Goal: Task Accomplishment & Management: Use online tool/utility

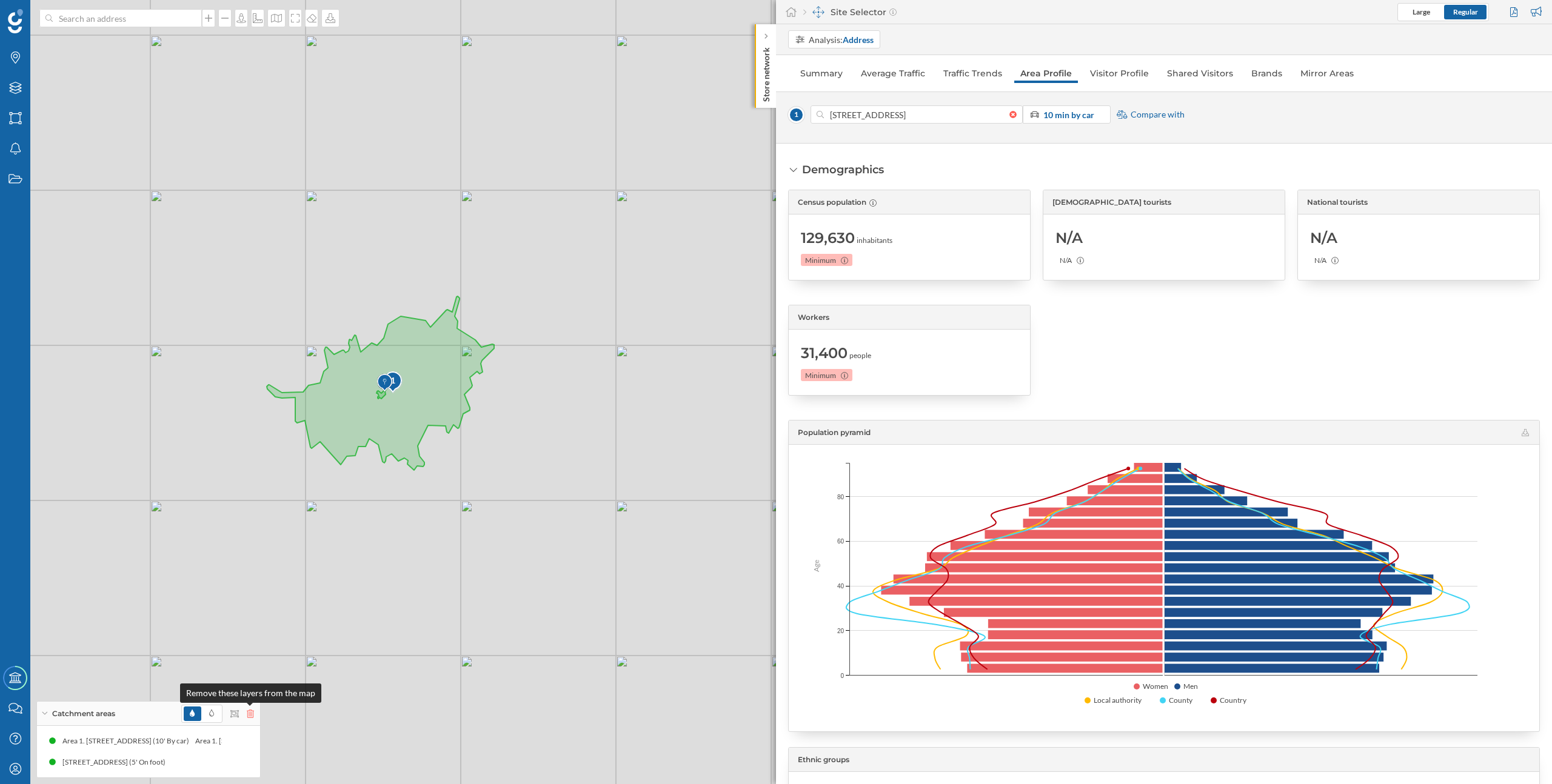
click at [247, 717] on icon at bounding box center [250, 714] width 7 height 8
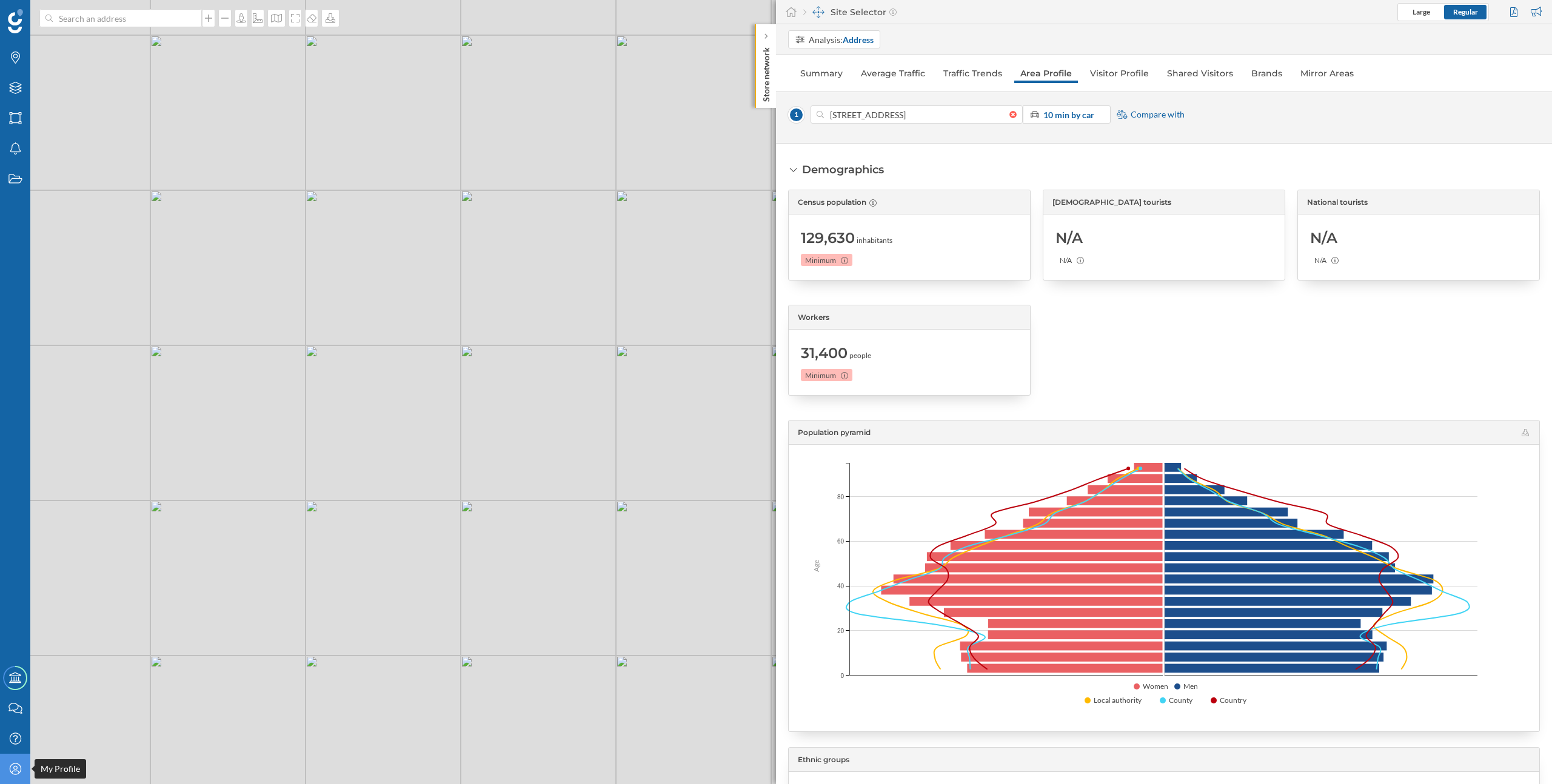
click at [11, 777] on div "My Profile" at bounding box center [15, 769] width 30 height 30
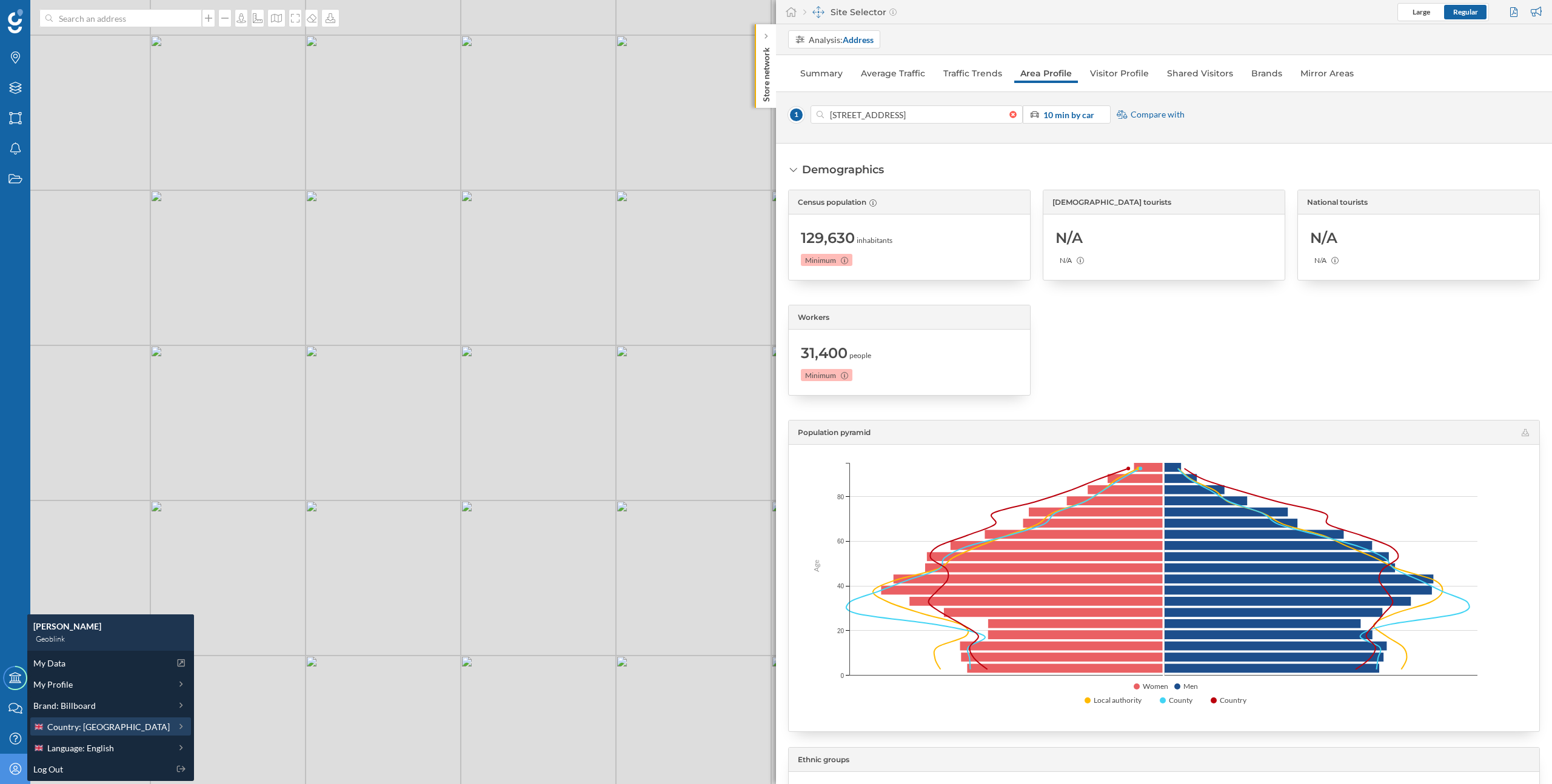
click at [89, 730] on span "Country: United Kingdom" at bounding box center [108, 726] width 123 height 13
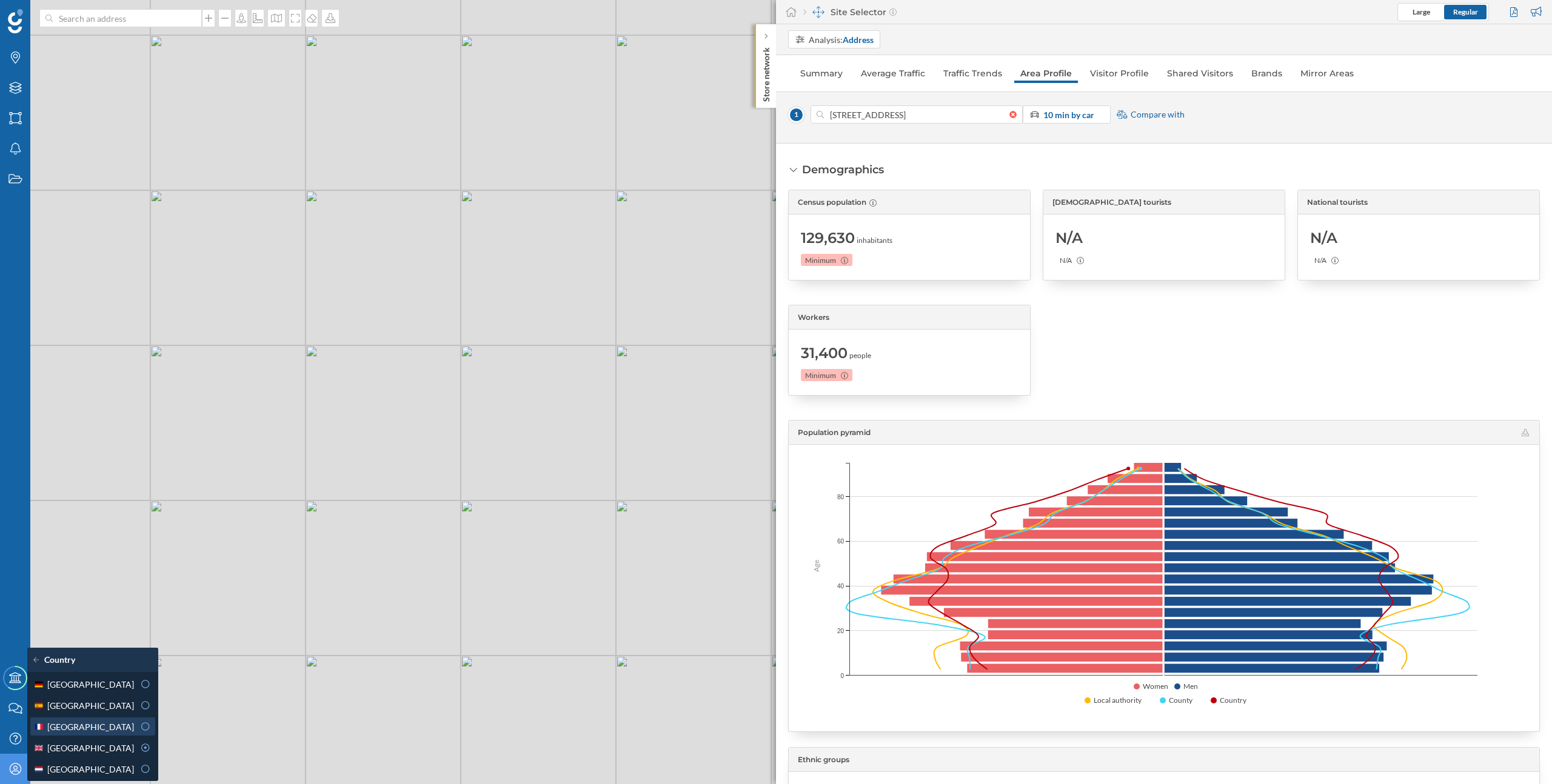
click at [87, 727] on div "France" at bounding box center [83, 726] width 100 height 13
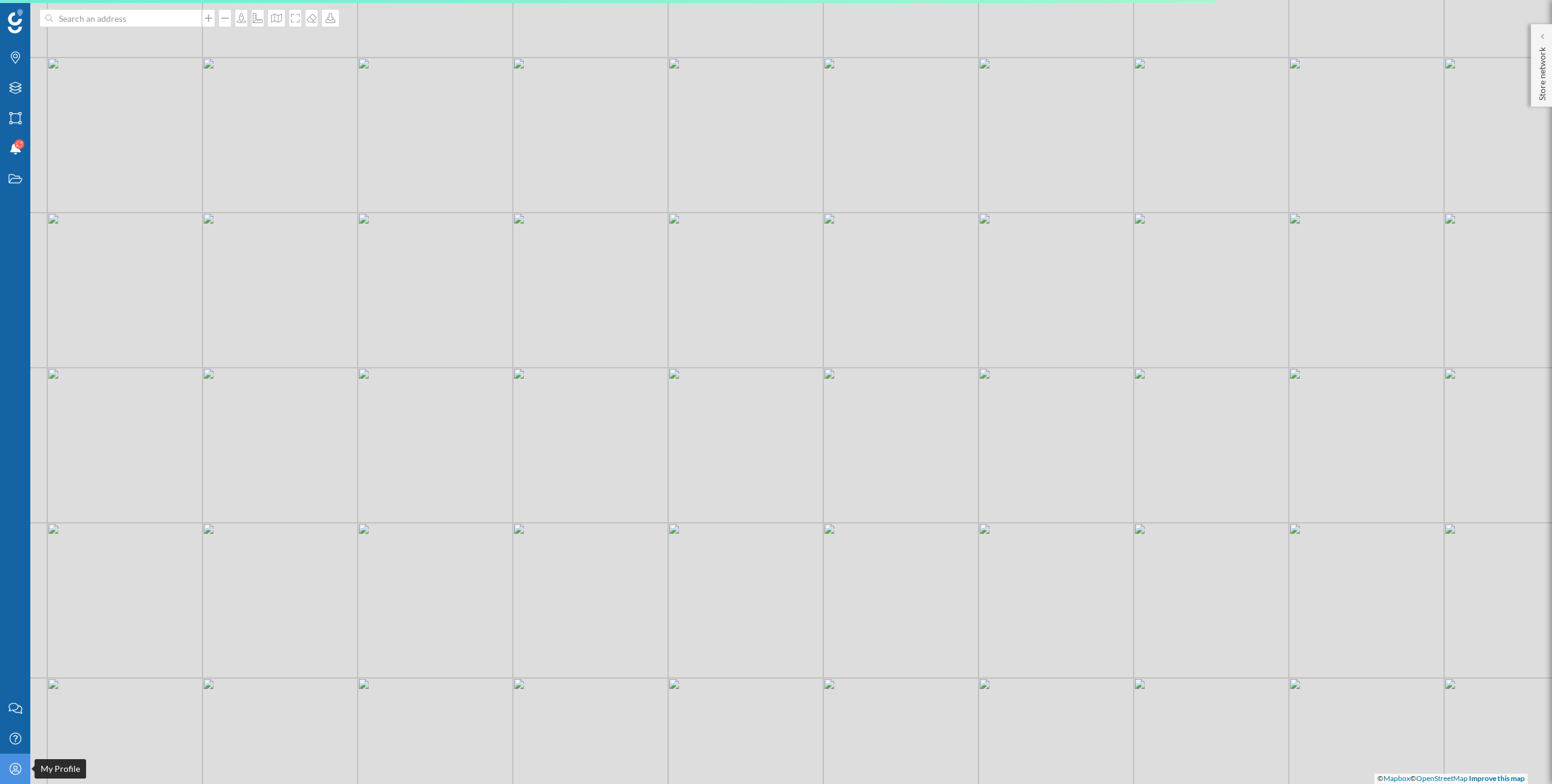
click at [19, 769] on icon "My Profile" at bounding box center [15, 769] width 15 height 12
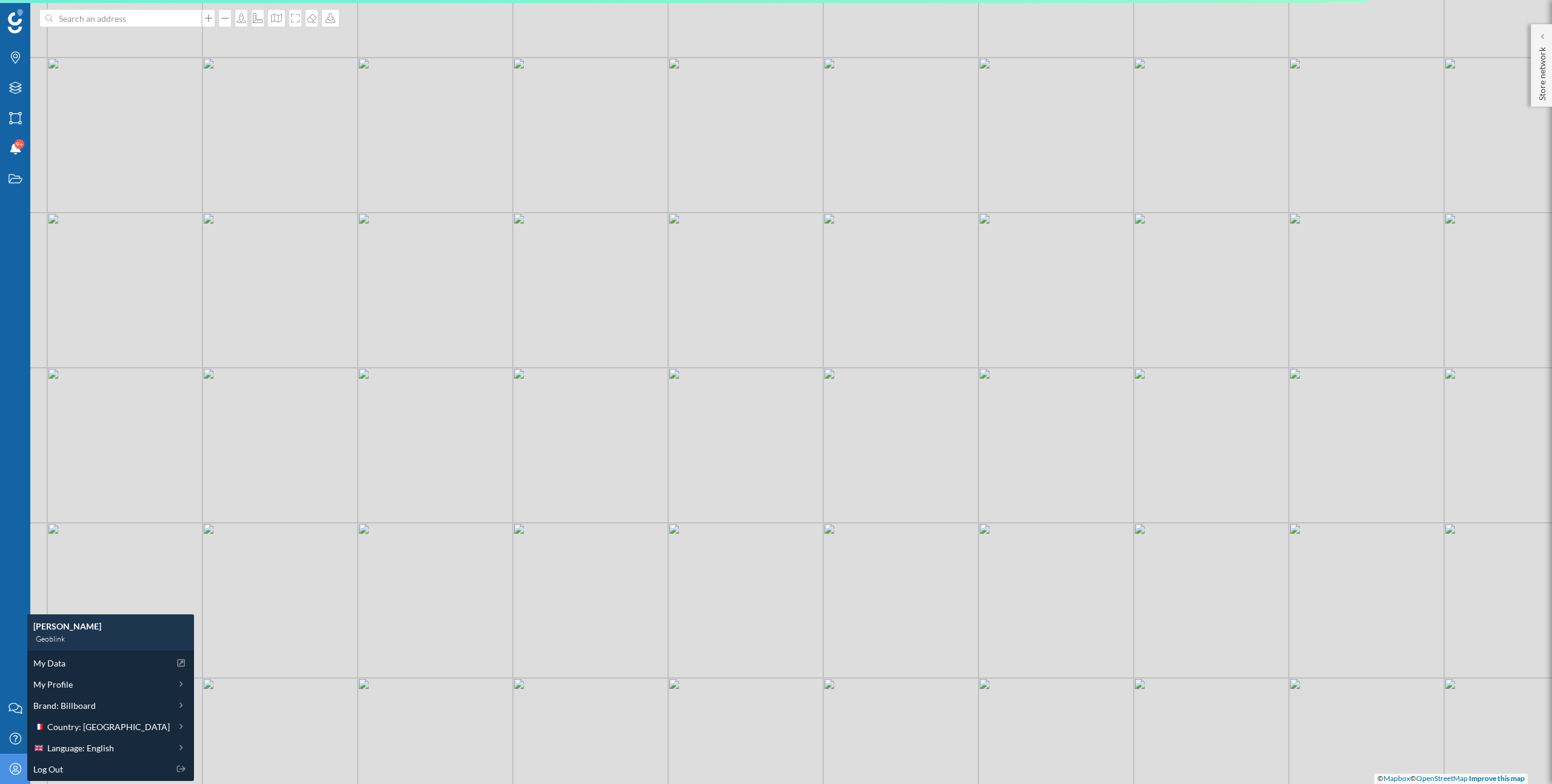
click at [19, 769] on icon "My Profile" at bounding box center [15, 769] width 15 height 12
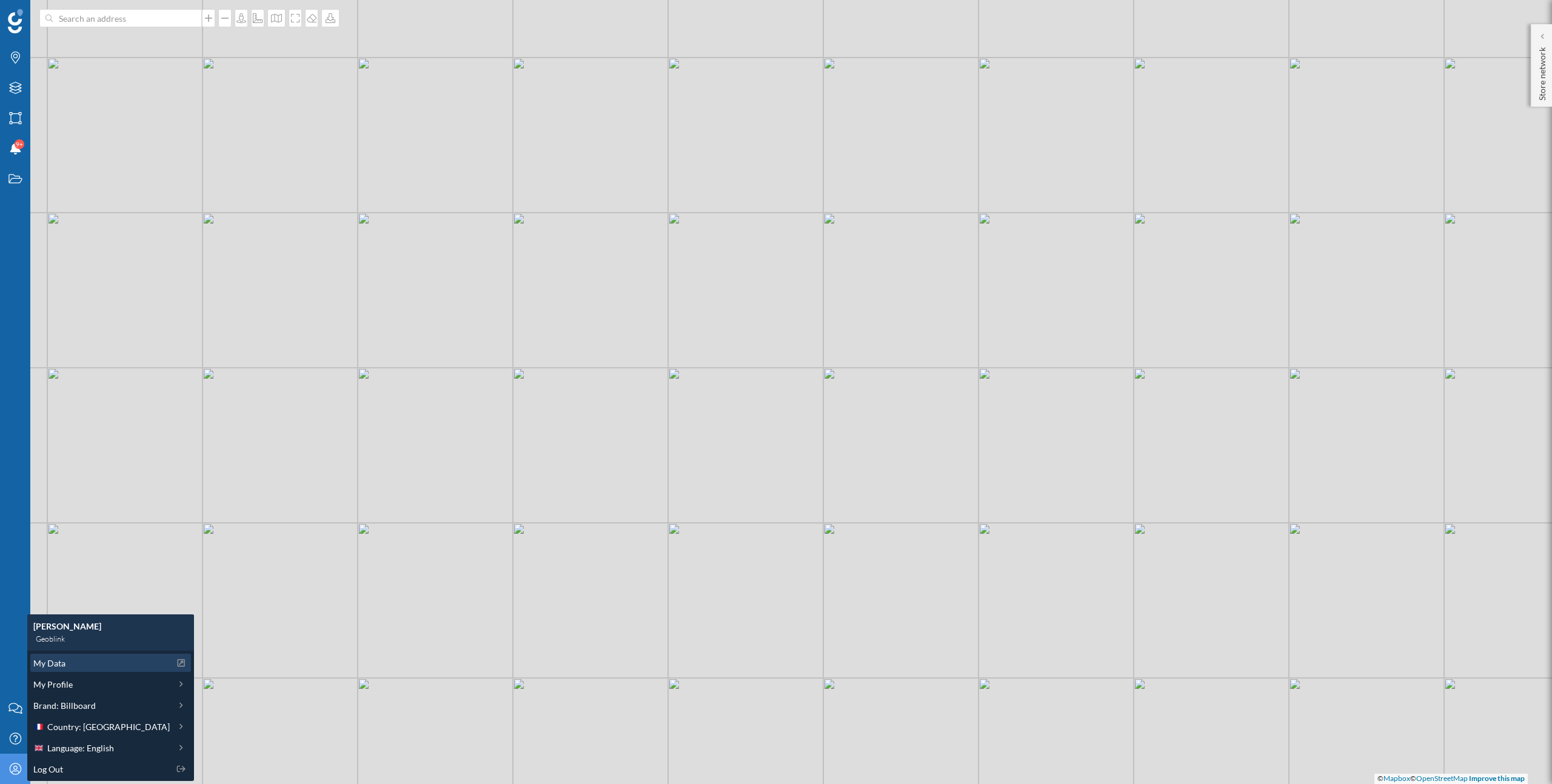
click at [74, 666] on div "My Data" at bounding box center [102, 663] width 136 height 13
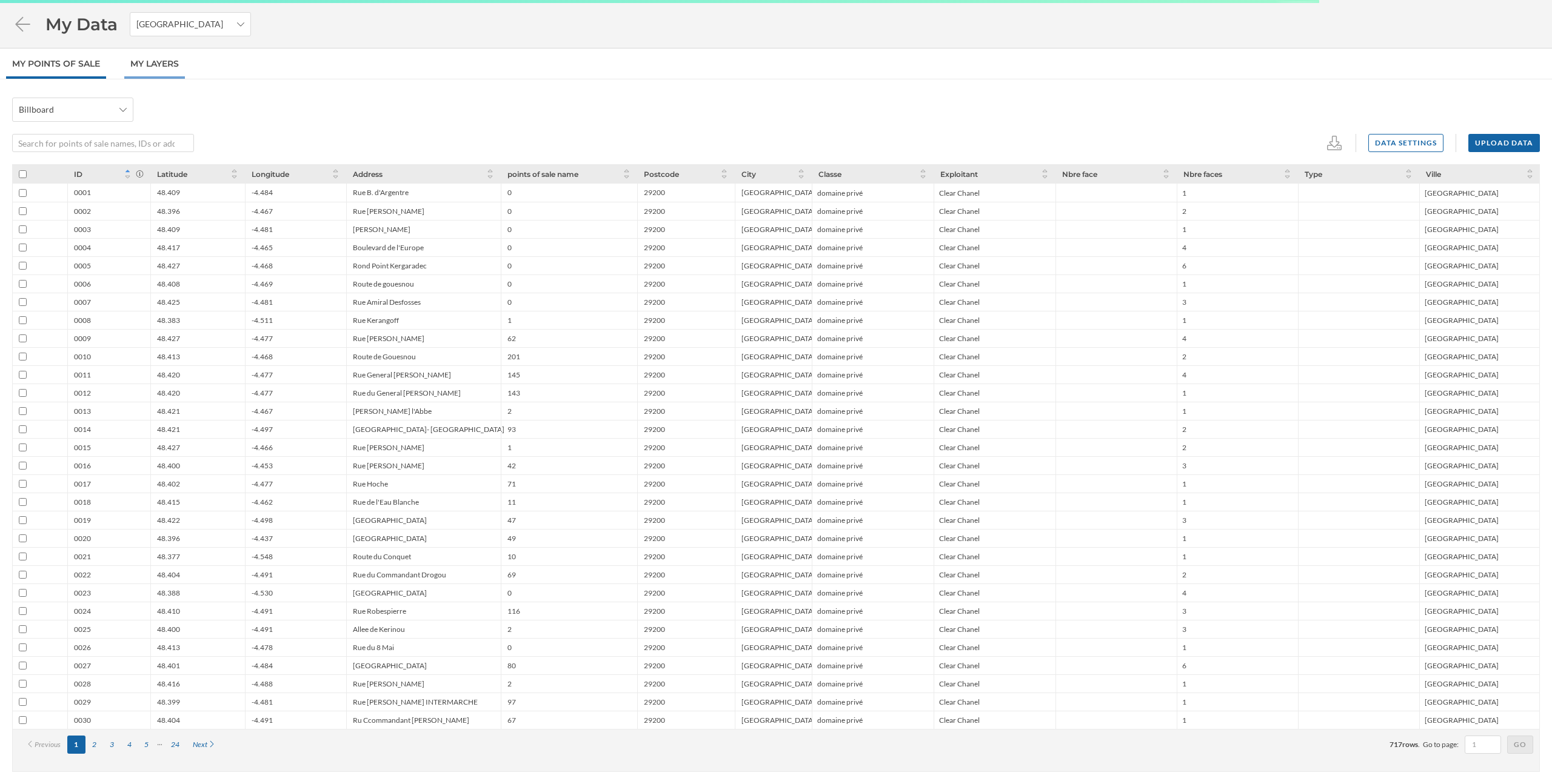
click at [176, 65] on link "My Layers" at bounding box center [154, 63] width 60 height 30
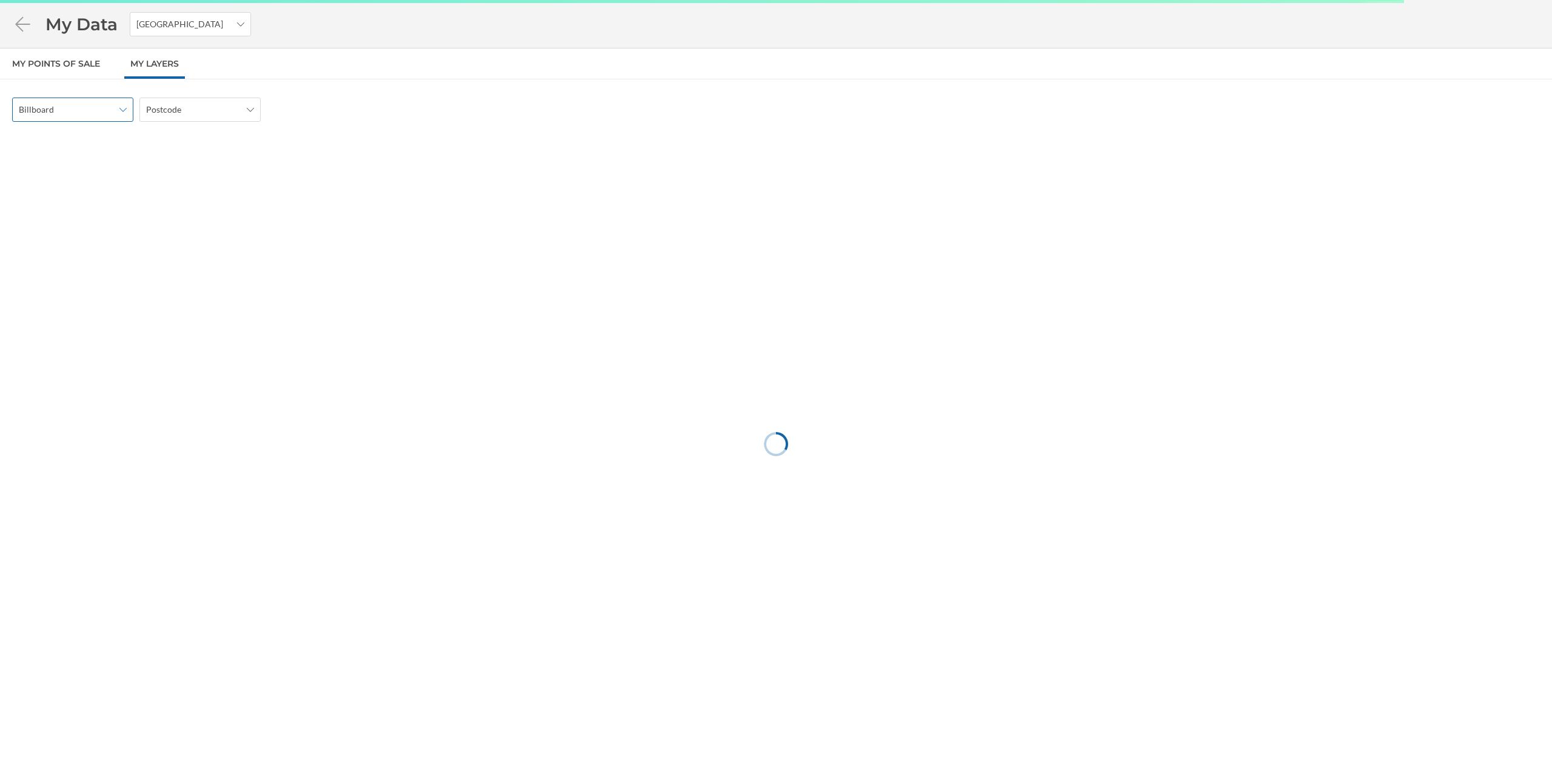
click at [101, 112] on span "Billboard" at bounding box center [66, 109] width 95 height 12
click at [182, 105] on span "Postcode" at bounding box center [193, 109] width 95 height 12
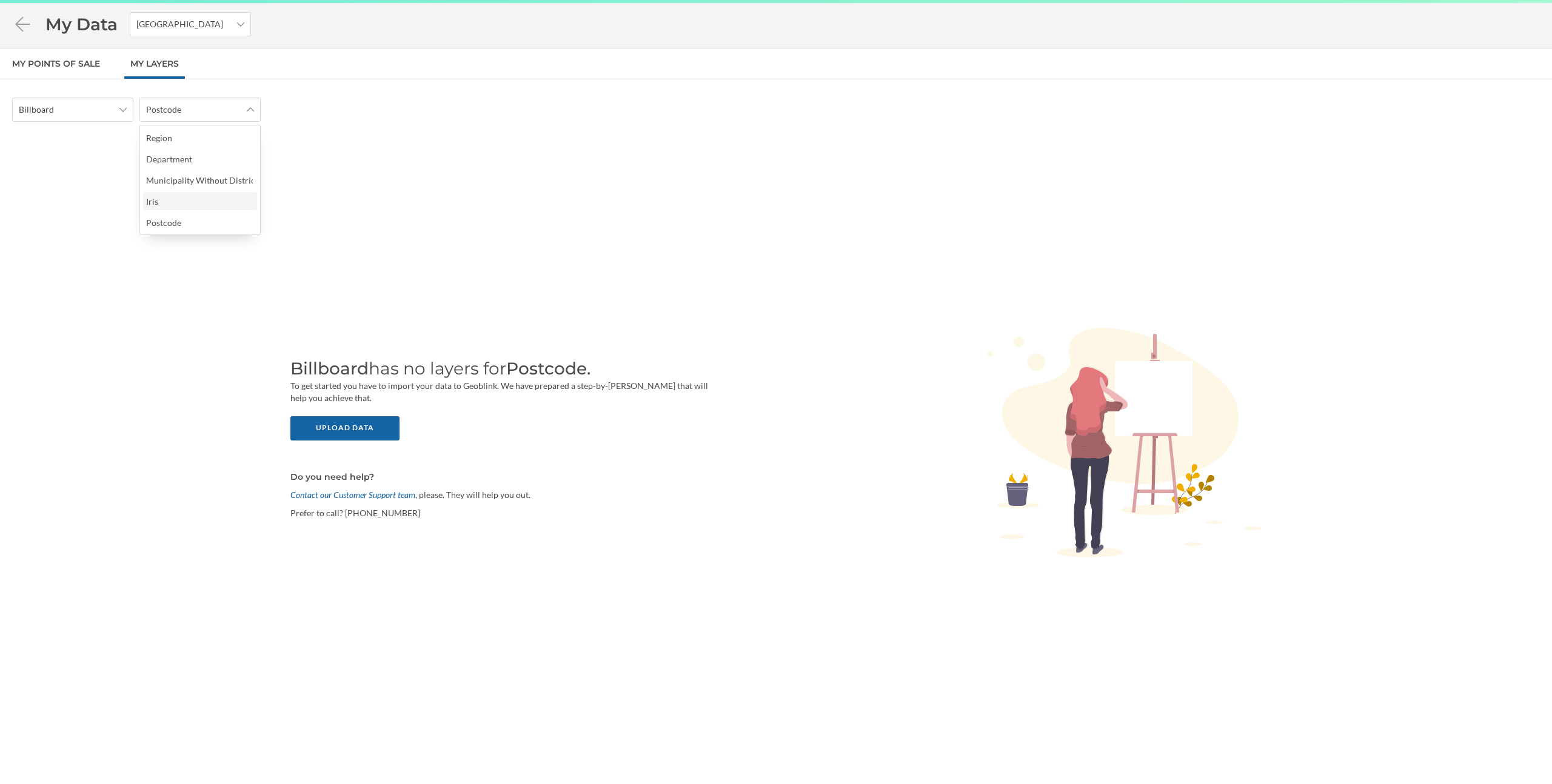
click at [194, 203] on div "Iris" at bounding box center [199, 201] width 107 height 13
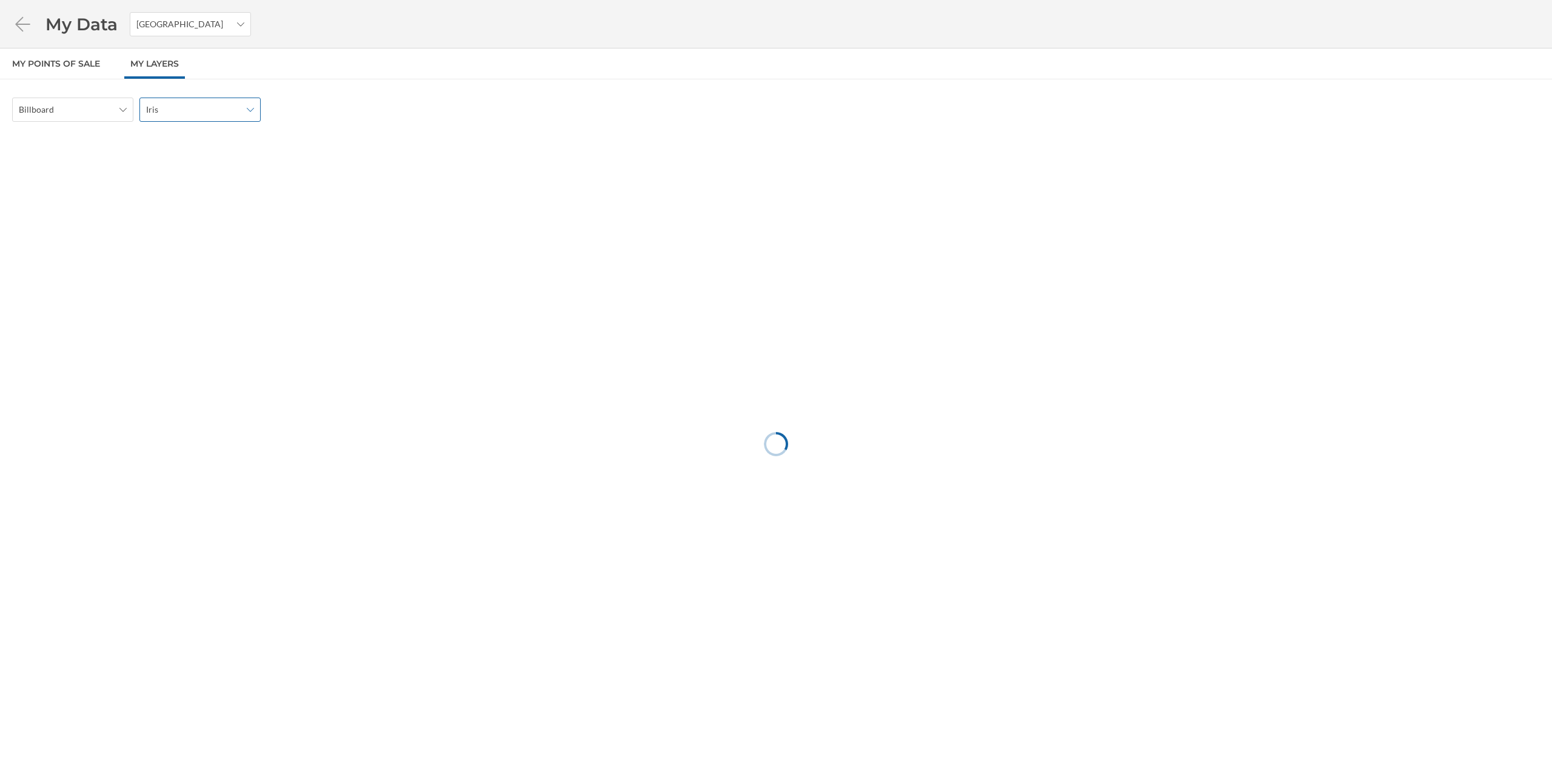
click at [200, 105] on span "Iris" at bounding box center [193, 109] width 95 height 12
click at [419, 207] on div at bounding box center [775, 444] width 1527 height 620
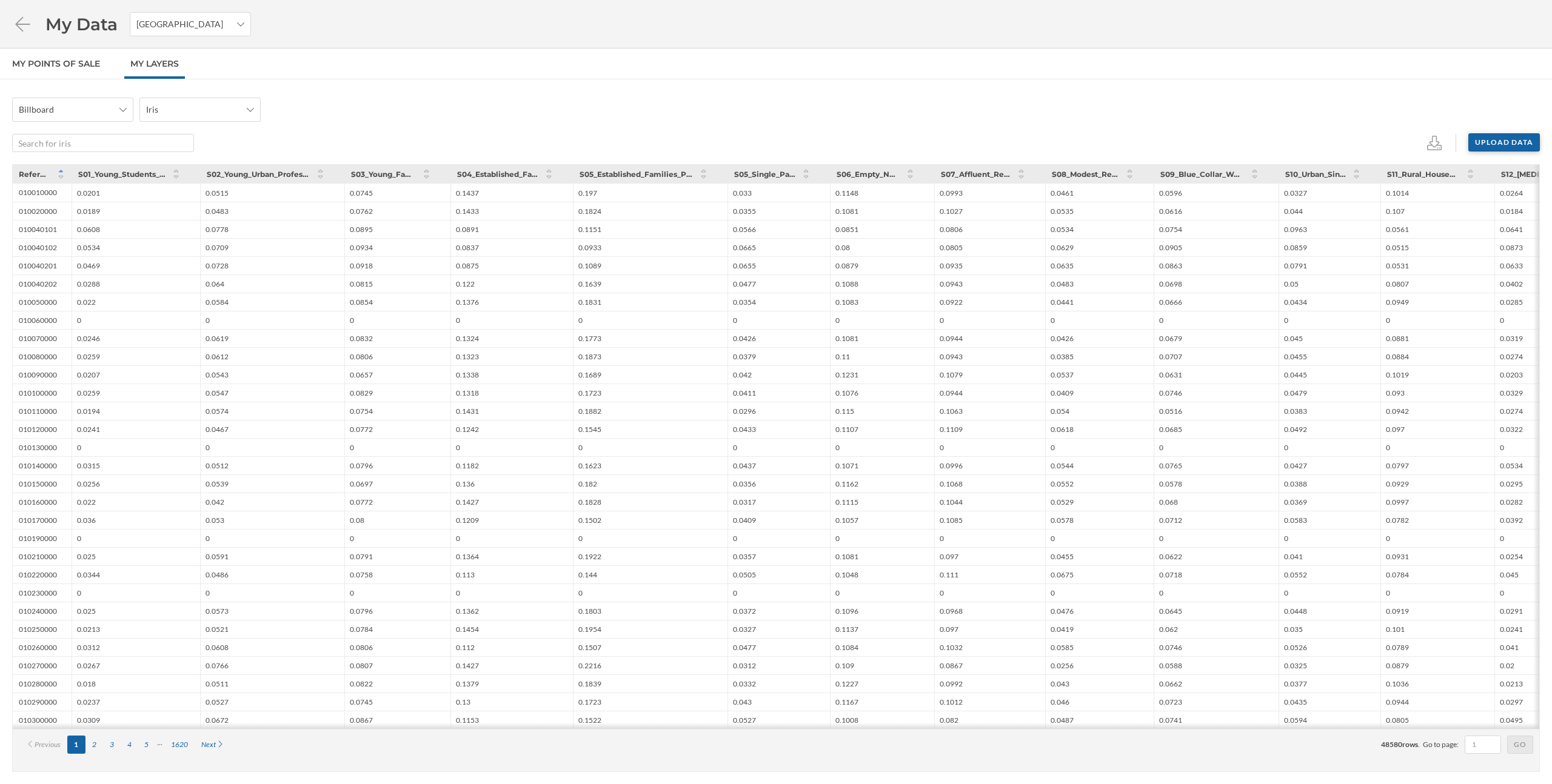
click at [1511, 142] on div "Upload data" at bounding box center [1504, 142] width 72 height 18
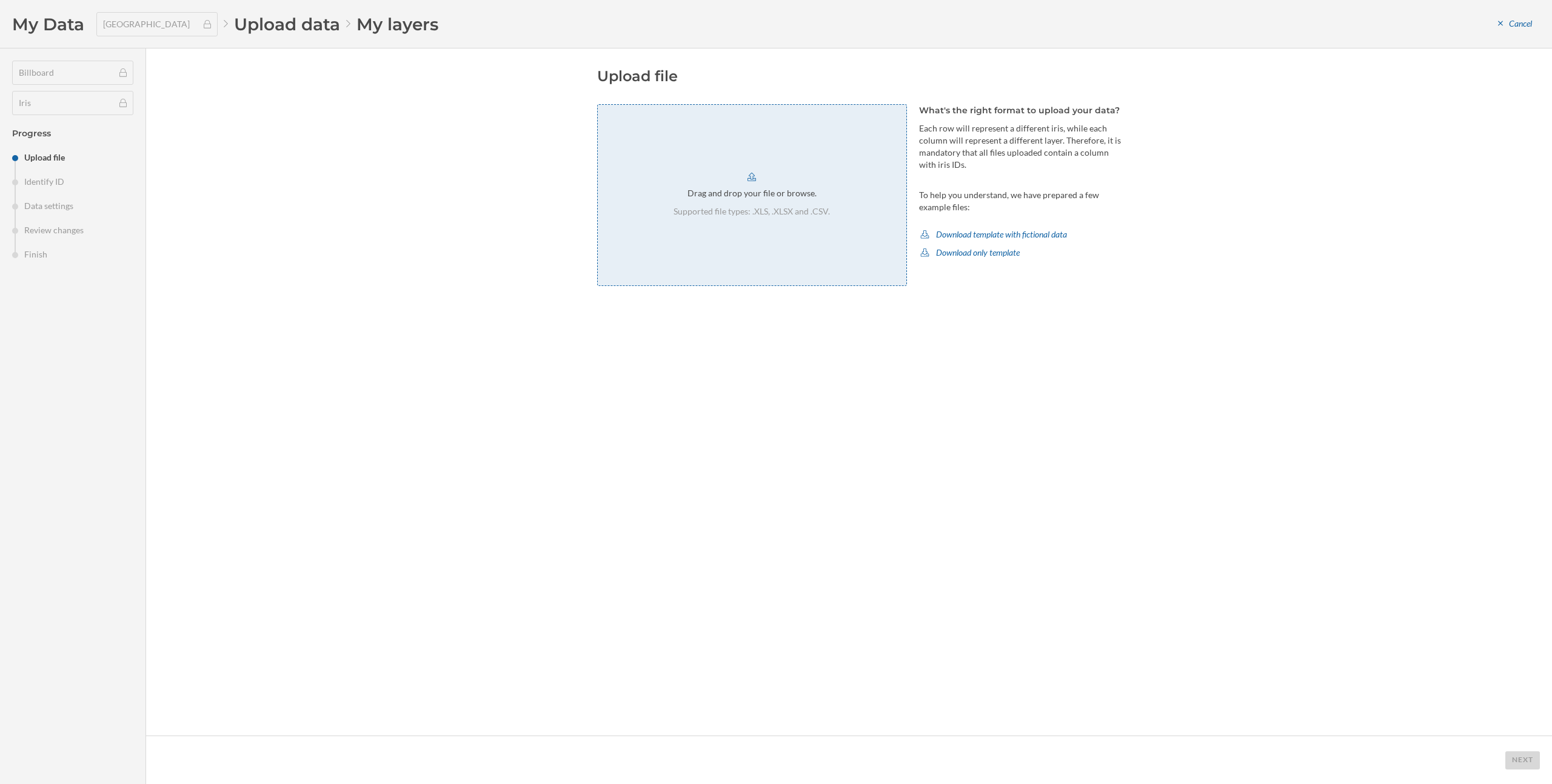
click at [807, 236] on div "Drag and drop your file or browse. Supported file types: .XLS, .XLSX and .CSV." at bounding box center [752, 195] width 310 height 182
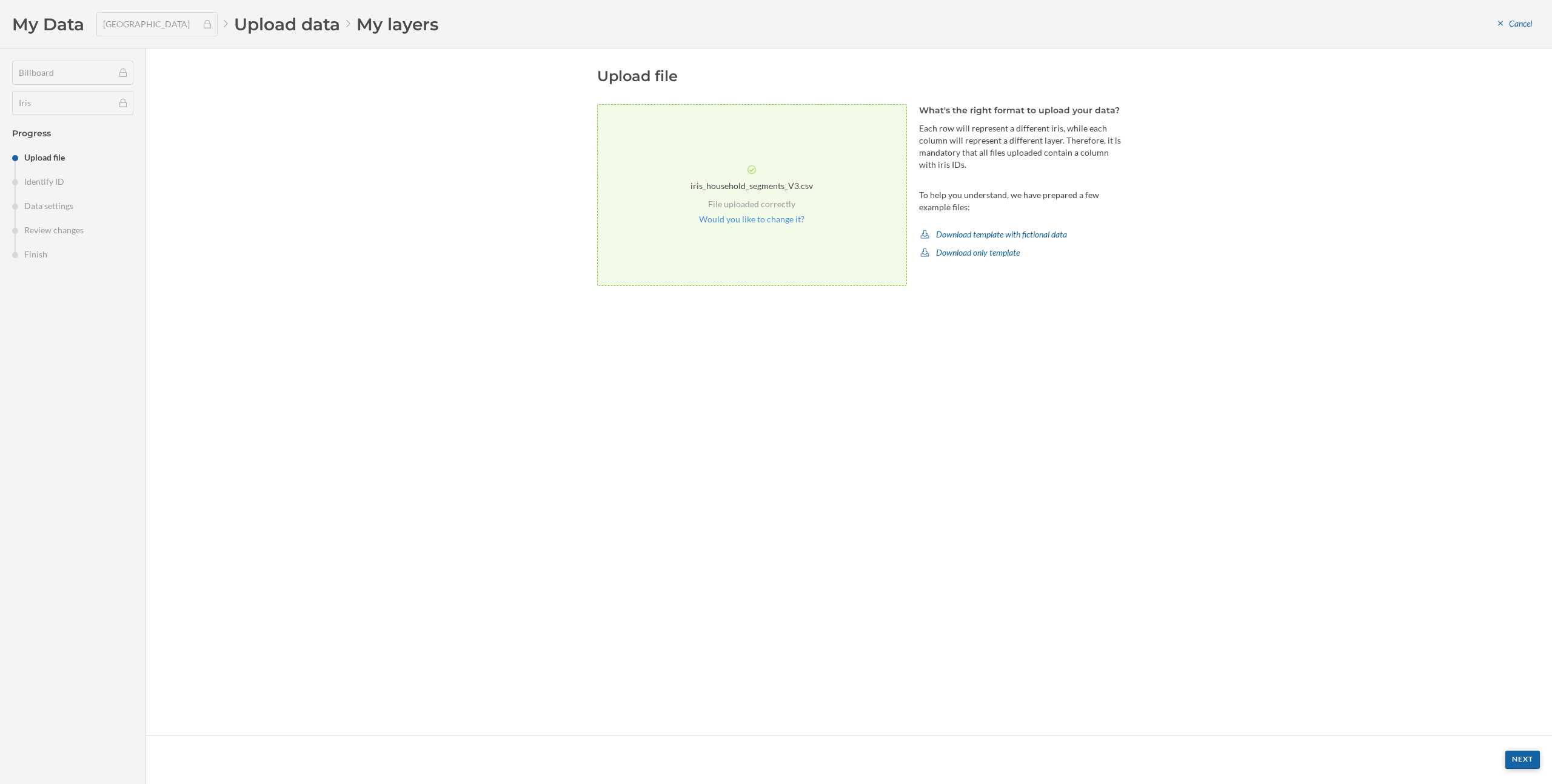
click at [1512, 757] on div "Next" at bounding box center [1522, 759] width 34 height 18
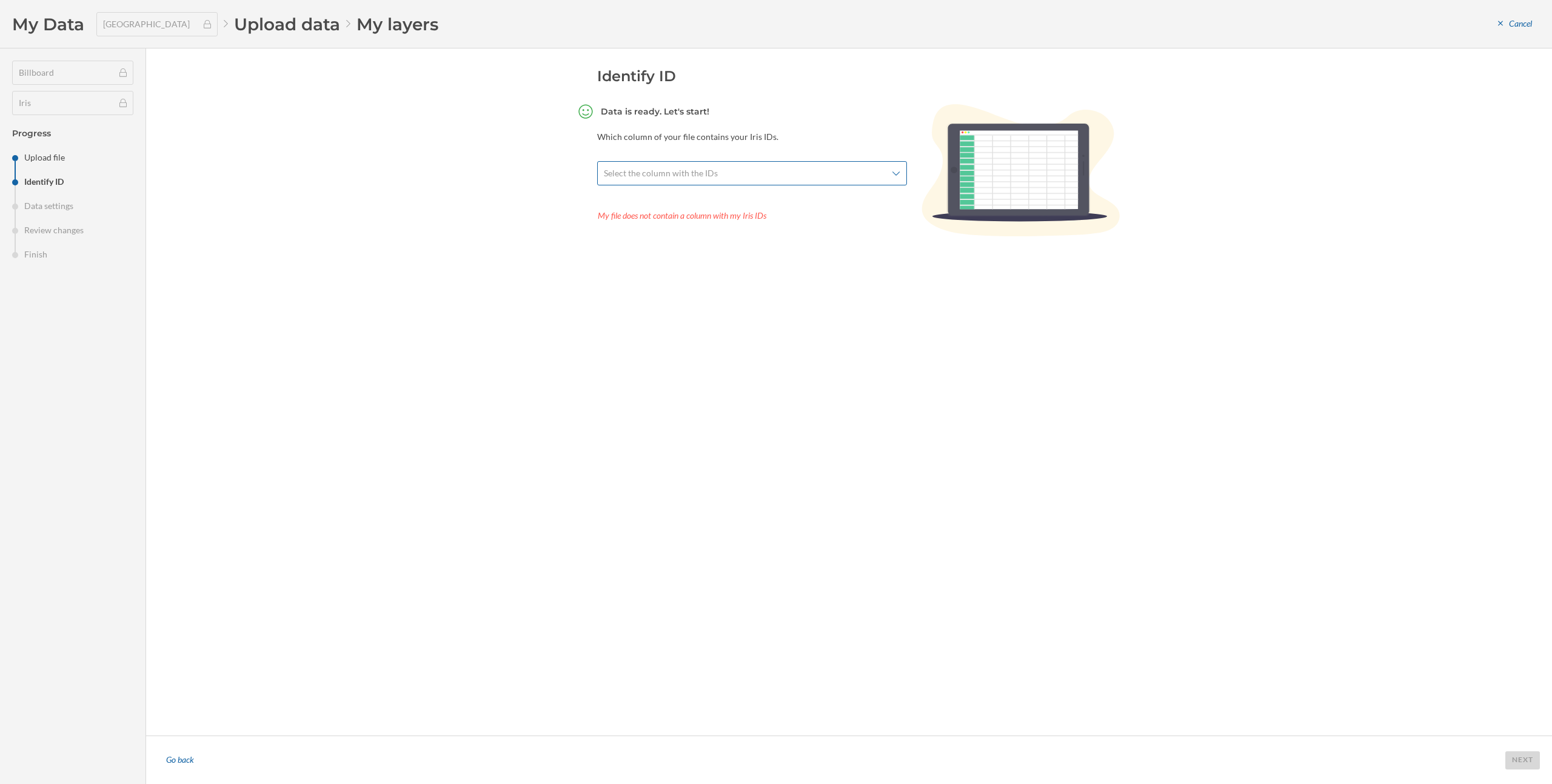
click at [758, 173] on span "Select the column with the IDs" at bounding box center [745, 173] width 283 height 12
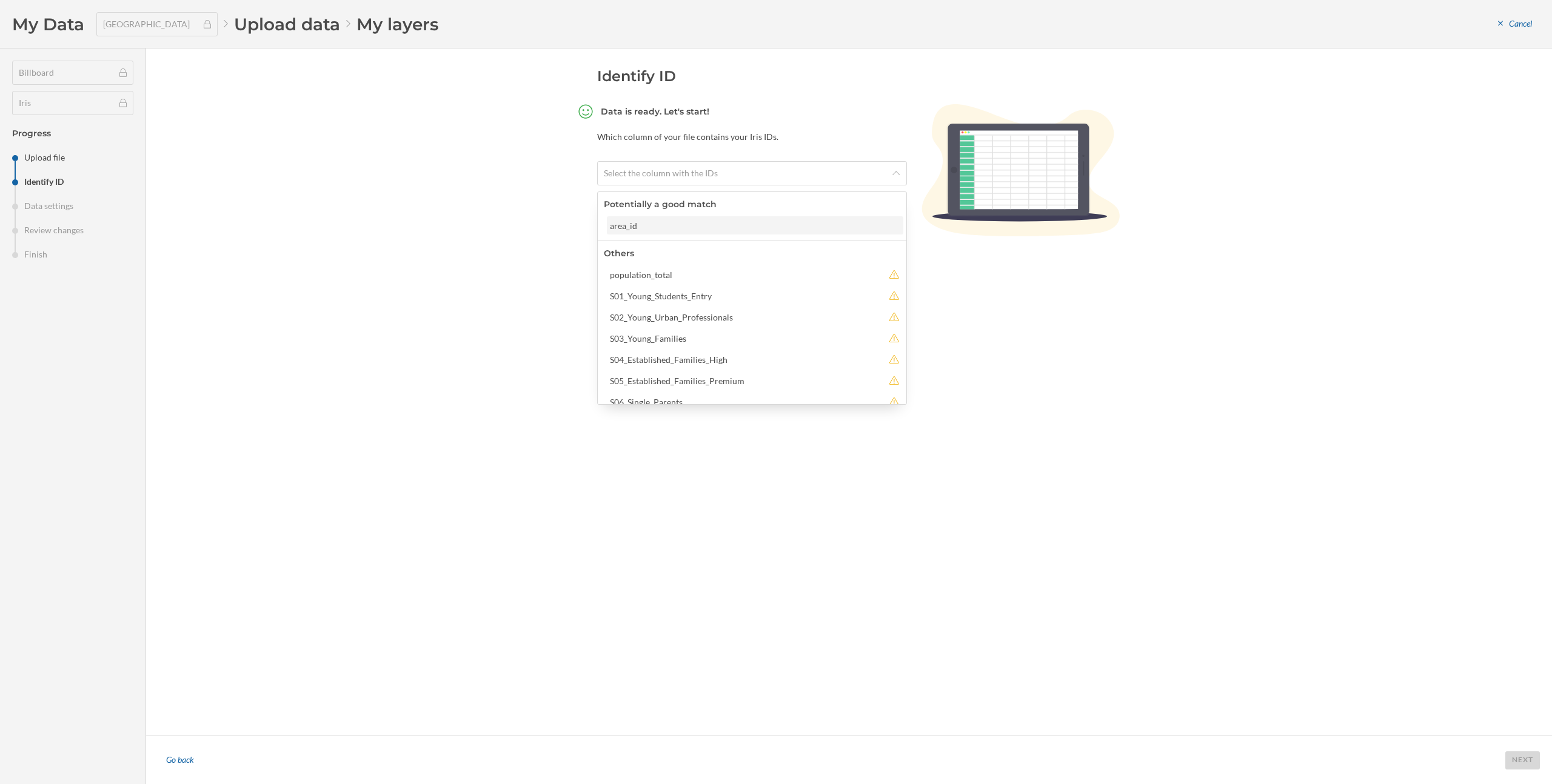
click at [704, 231] on div "area_id" at bounding box center [754, 226] width 289 height 13
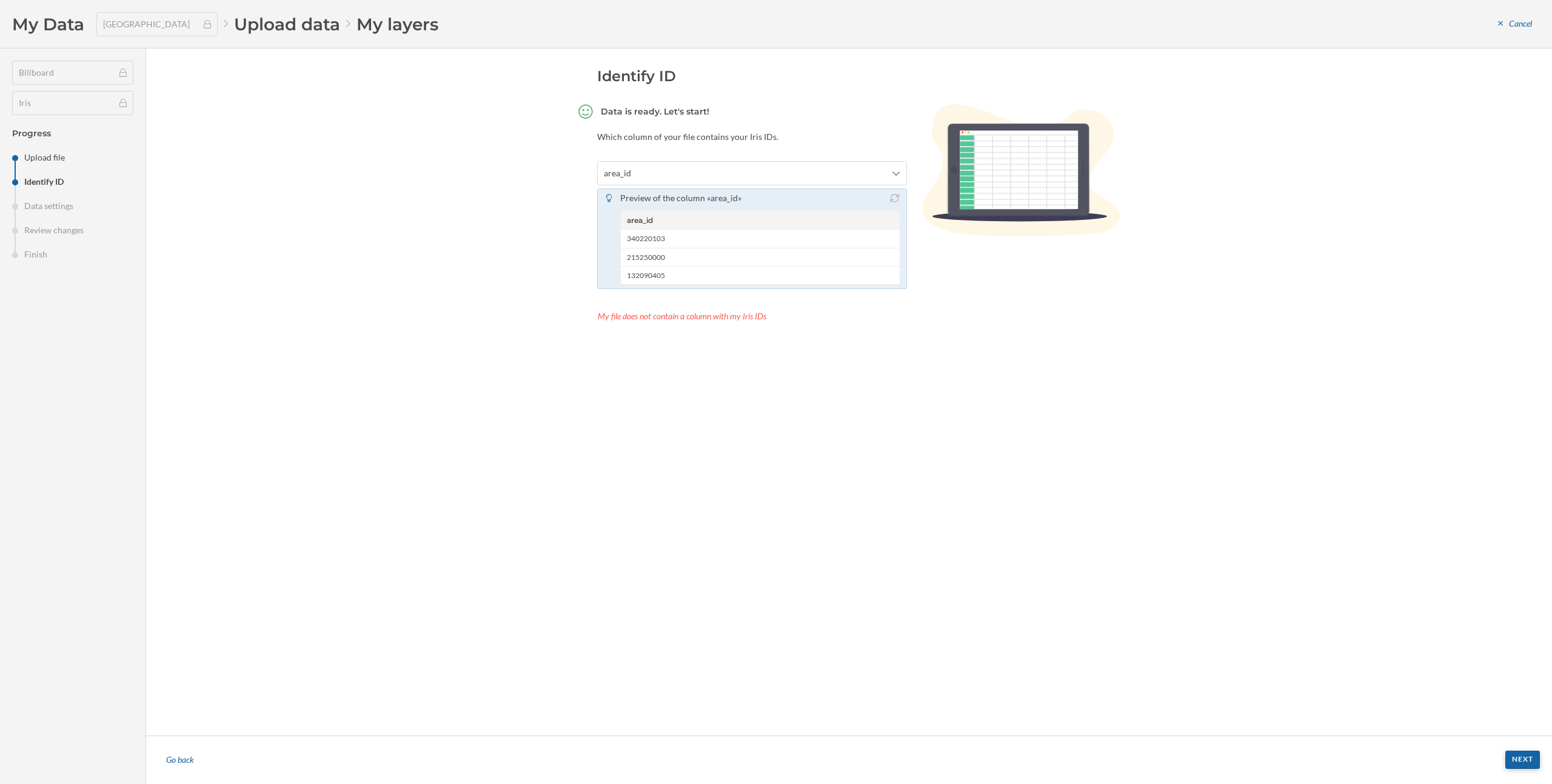
click at [1525, 755] on div "Next" at bounding box center [1522, 759] width 34 height 18
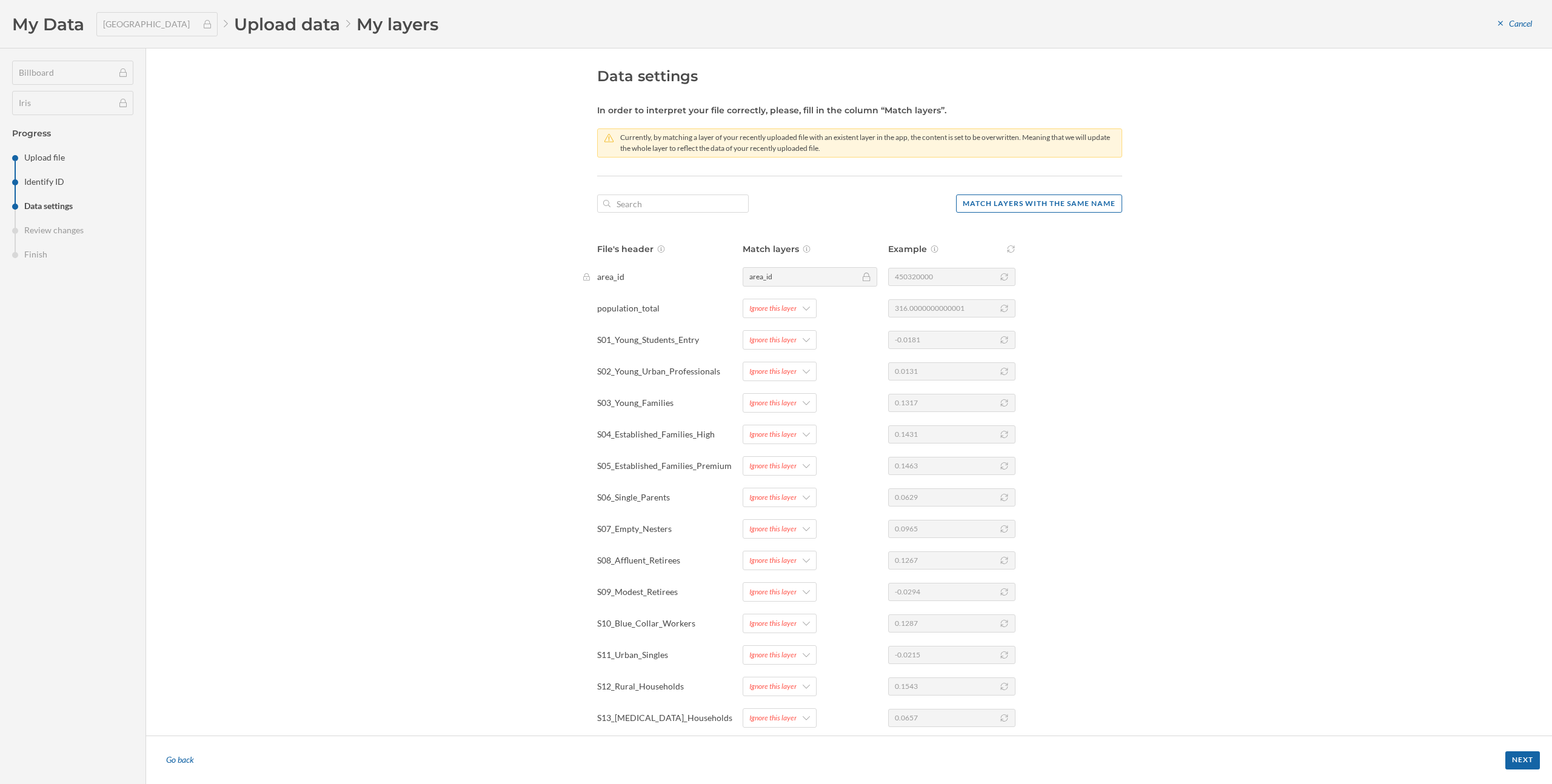
scroll to position [87, 0]
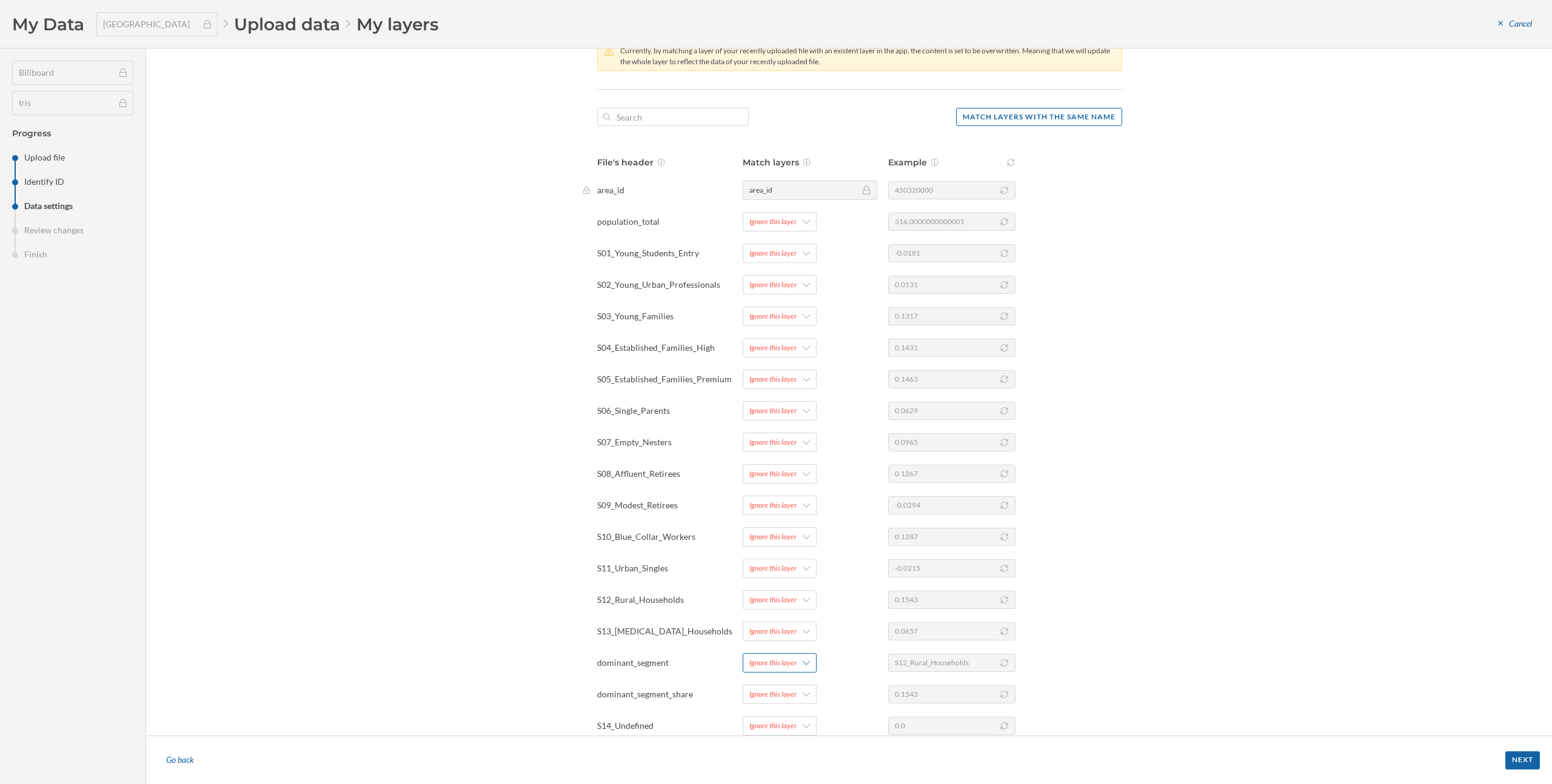
click at [771, 666] on div "Ignore this layer" at bounding box center [772, 663] width 47 height 11
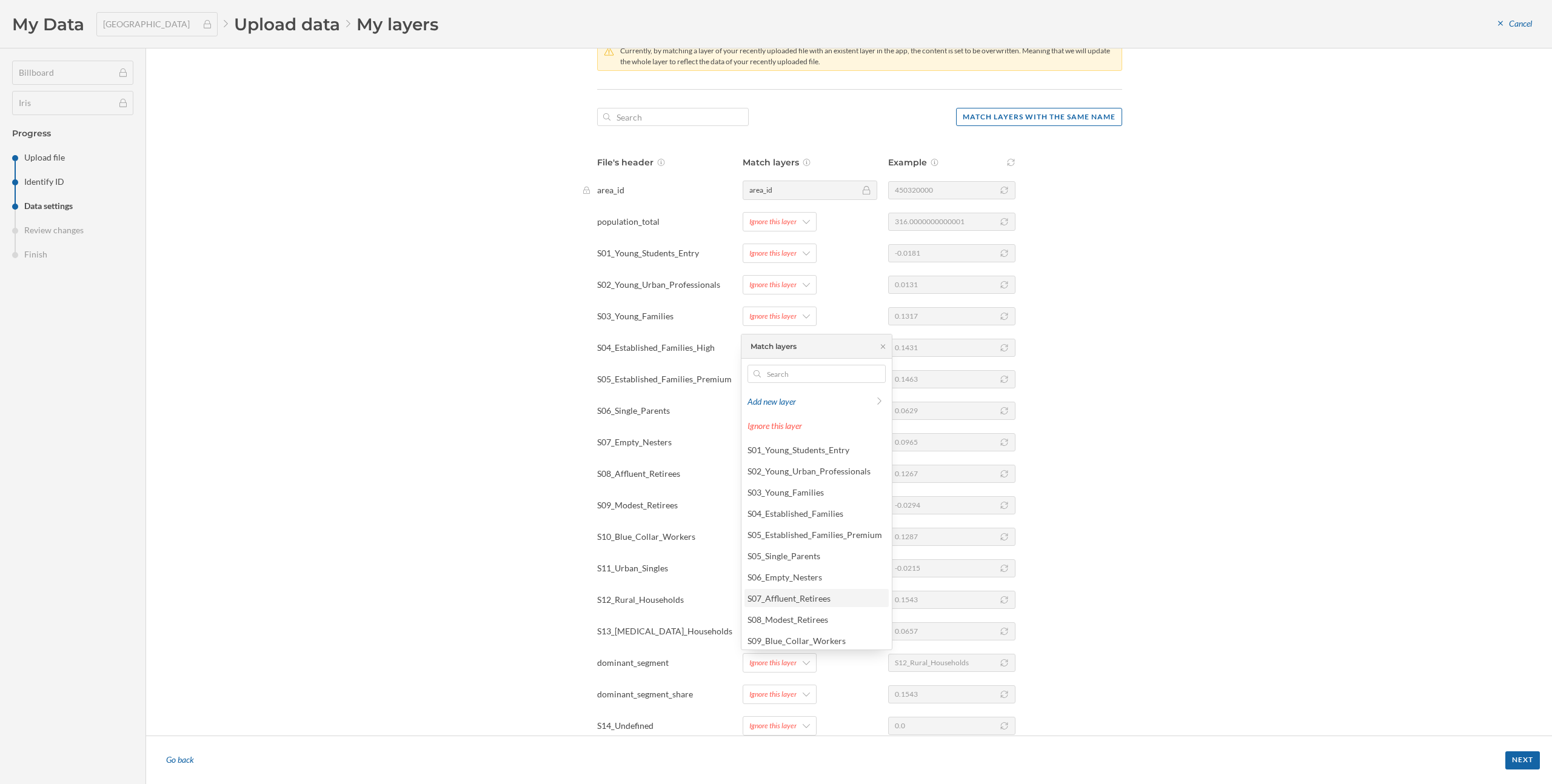
scroll to position [109, 0]
click at [780, 635] on div "dominant_segment" at bounding box center [783, 637] width 72 height 11
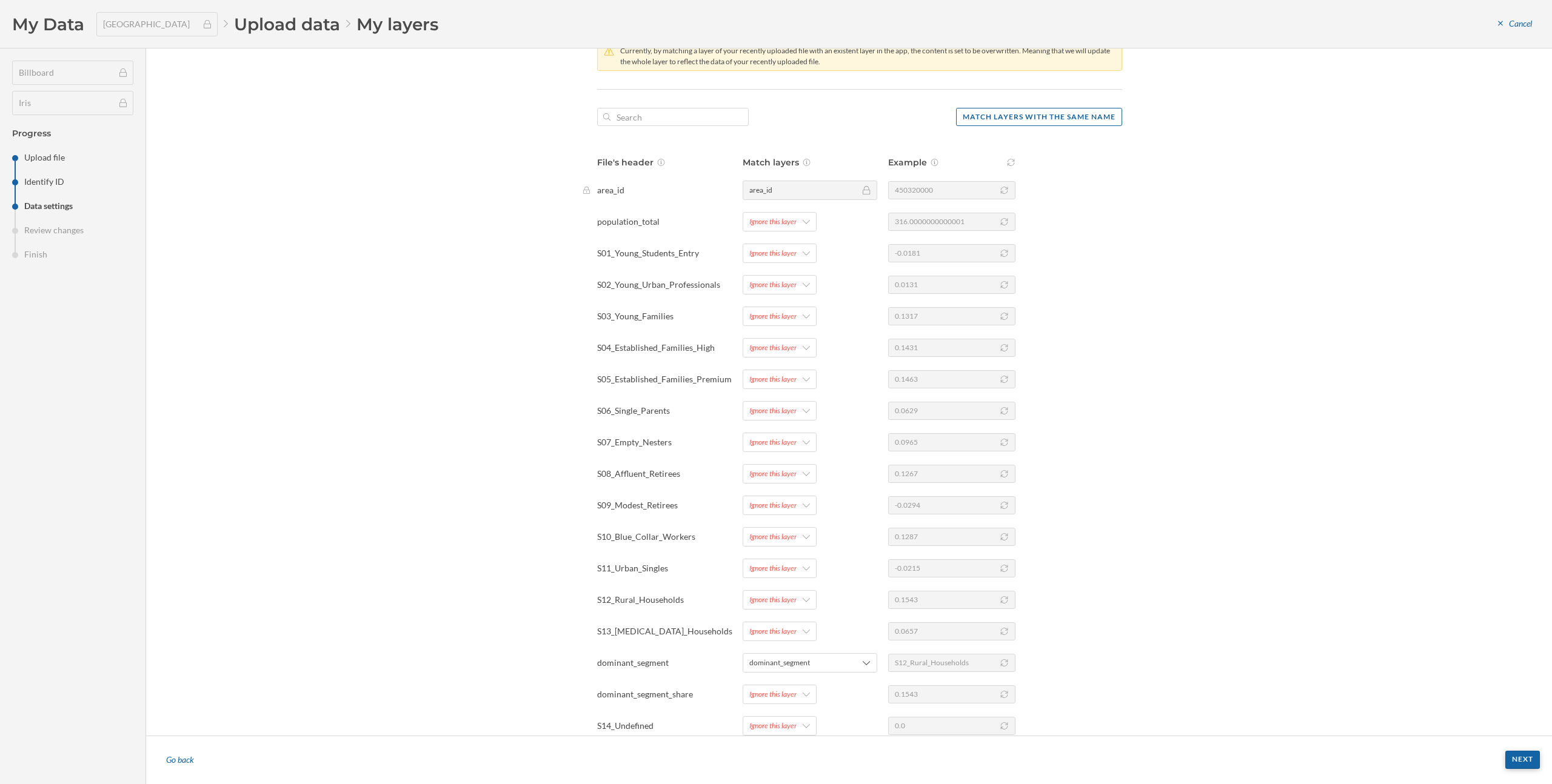
click at [1525, 754] on div "Next" at bounding box center [1522, 759] width 34 height 18
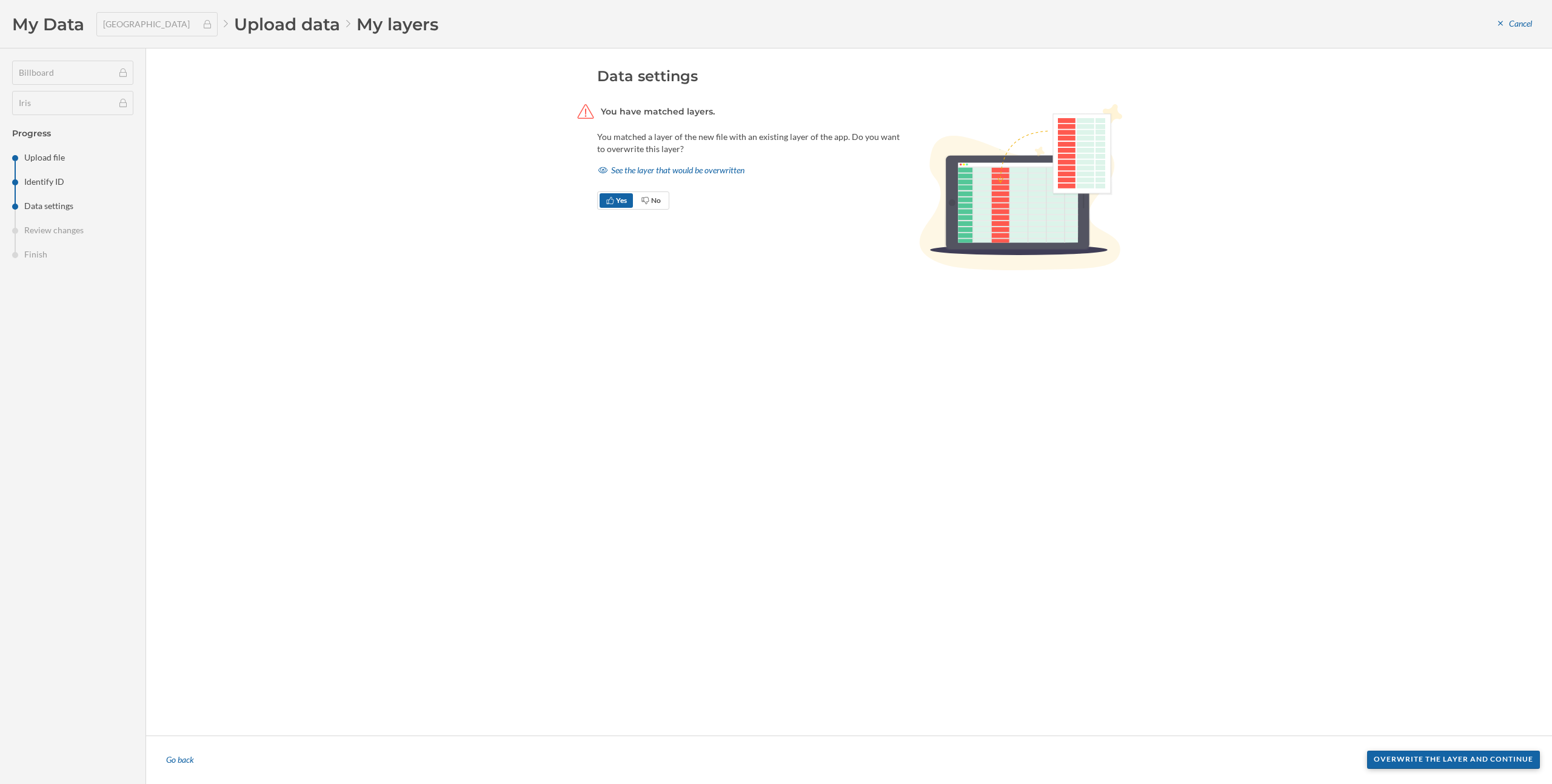
click at [1465, 766] on div "Overwrite the layer and continue" at bounding box center [1453, 759] width 173 height 18
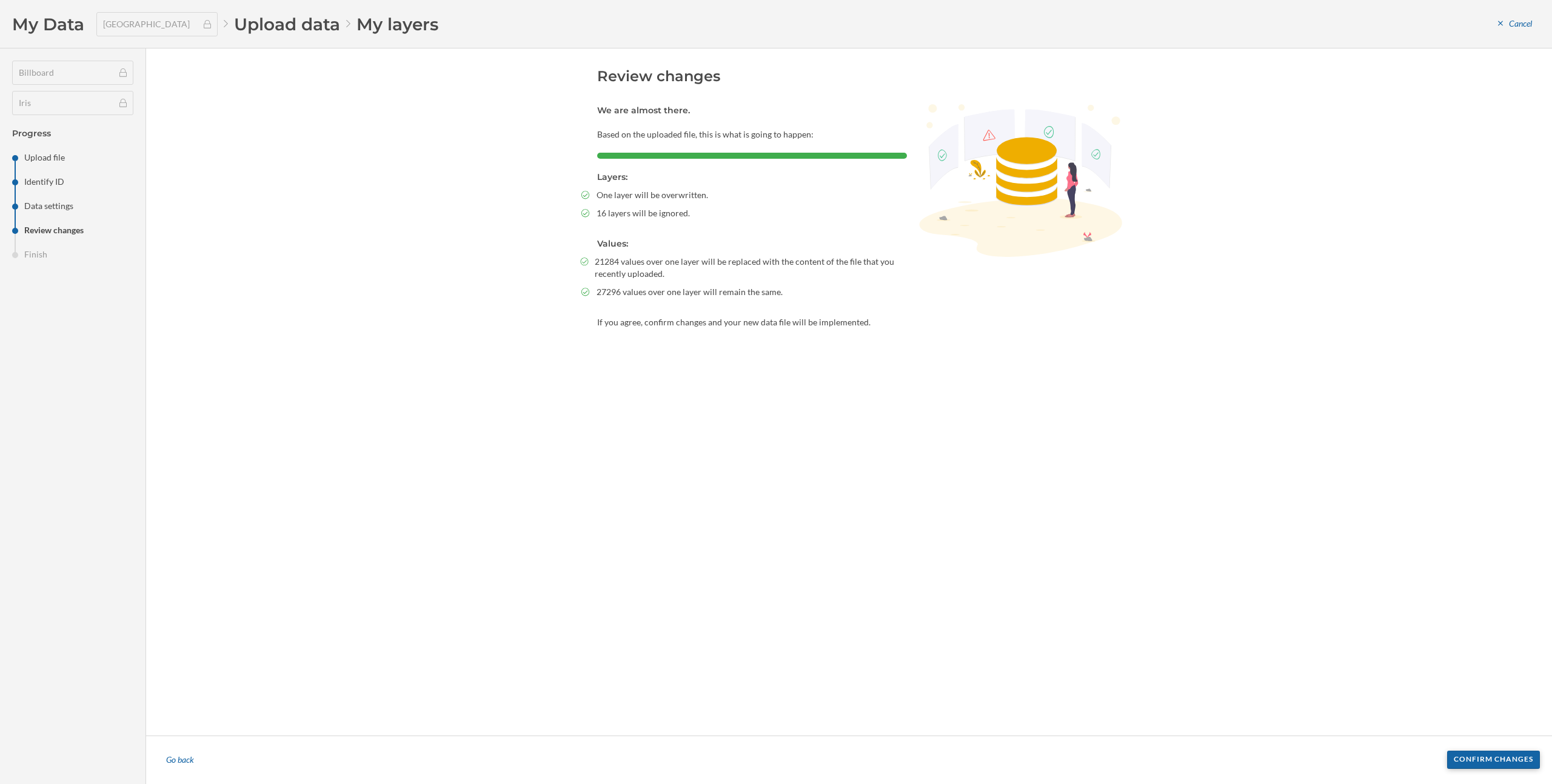
click at [1471, 760] on div "Confirm changes" at bounding box center [1493, 759] width 93 height 18
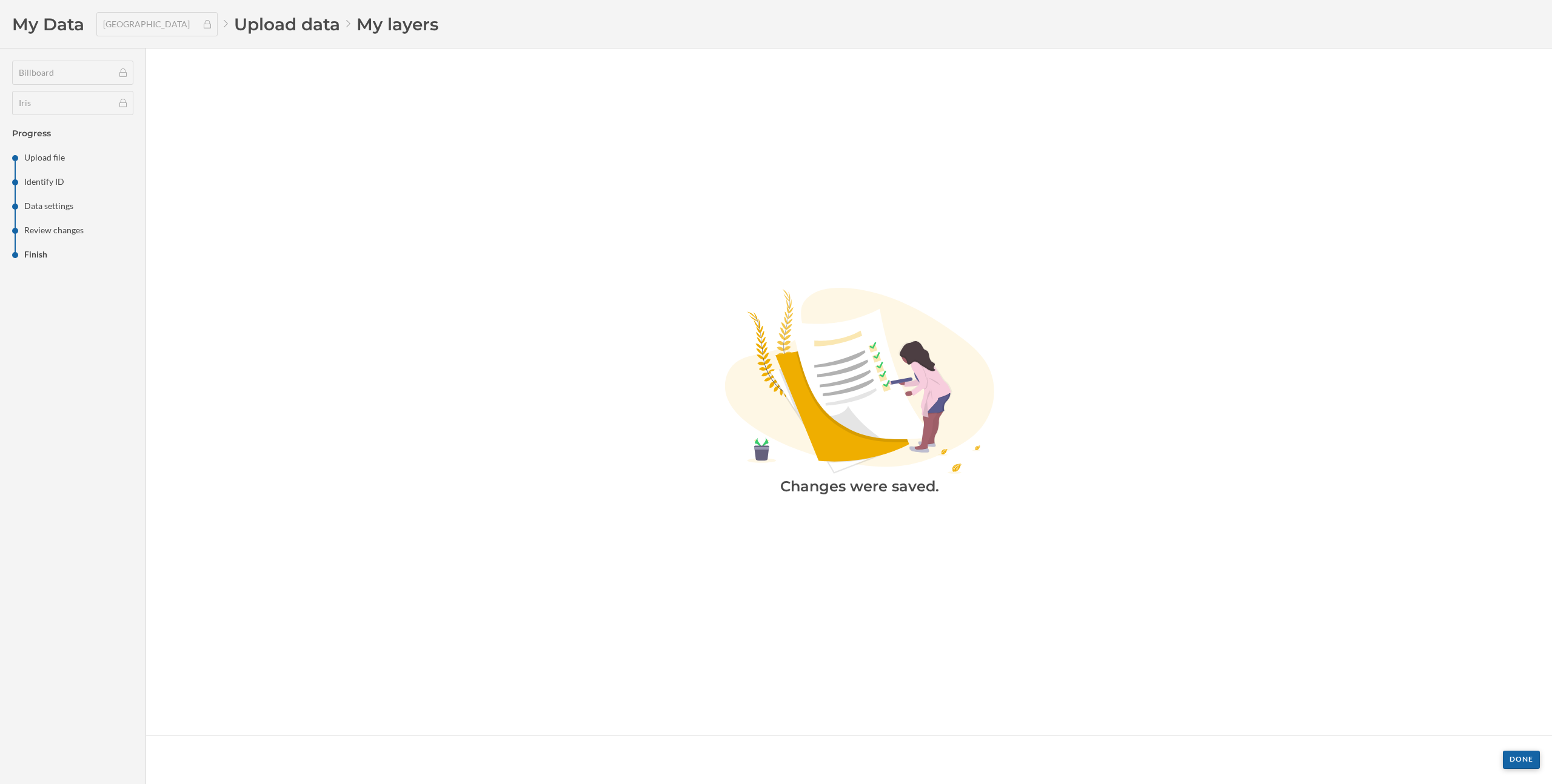
click at [1525, 752] on div "Done" at bounding box center [1521, 759] width 37 height 18
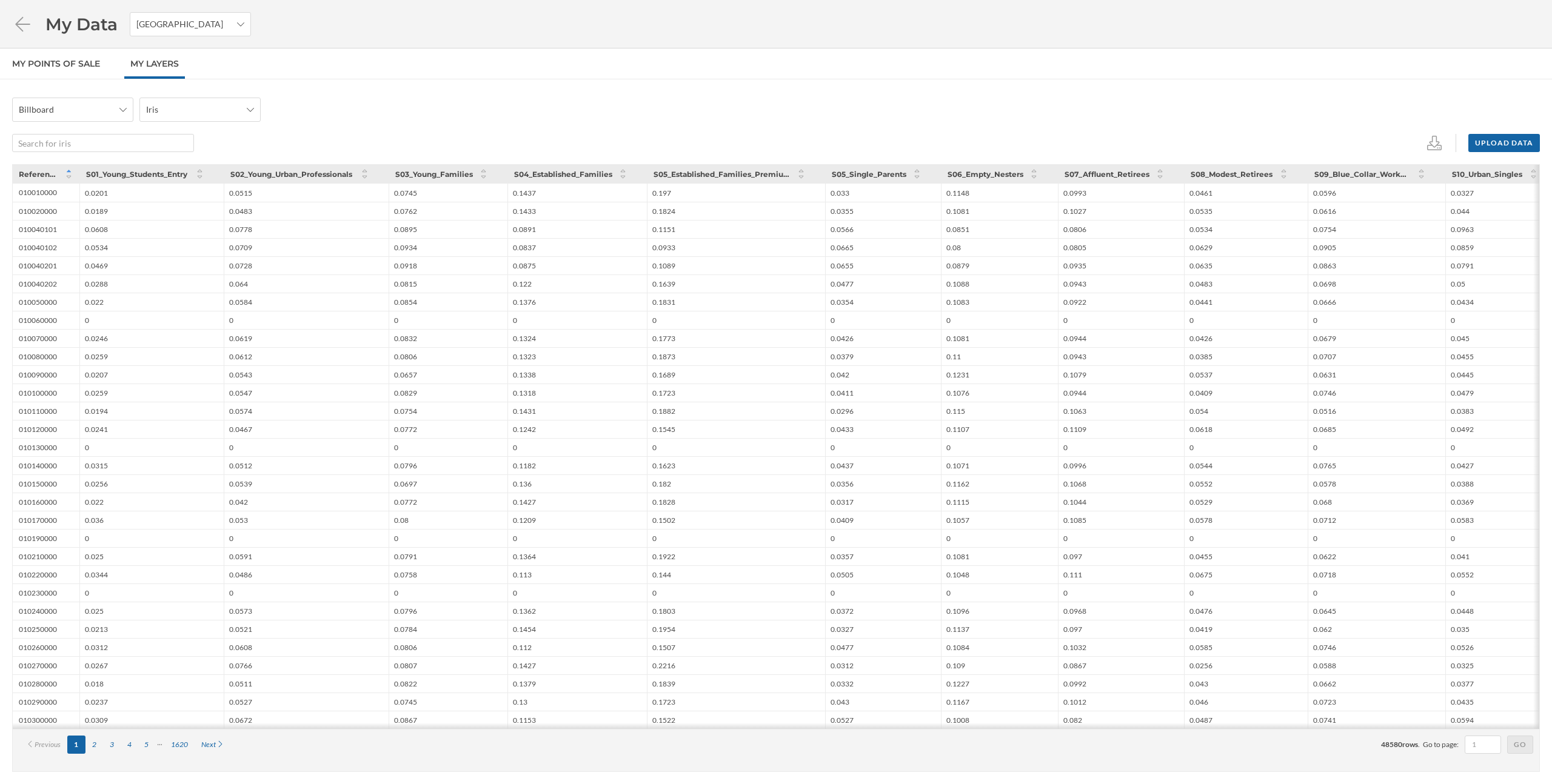
click at [11, 23] on div "My Data France" at bounding box center [776, 24] width 1552 height 48
click at [28, 23] on icon at bounding box center [22, 23] width 15 height 15
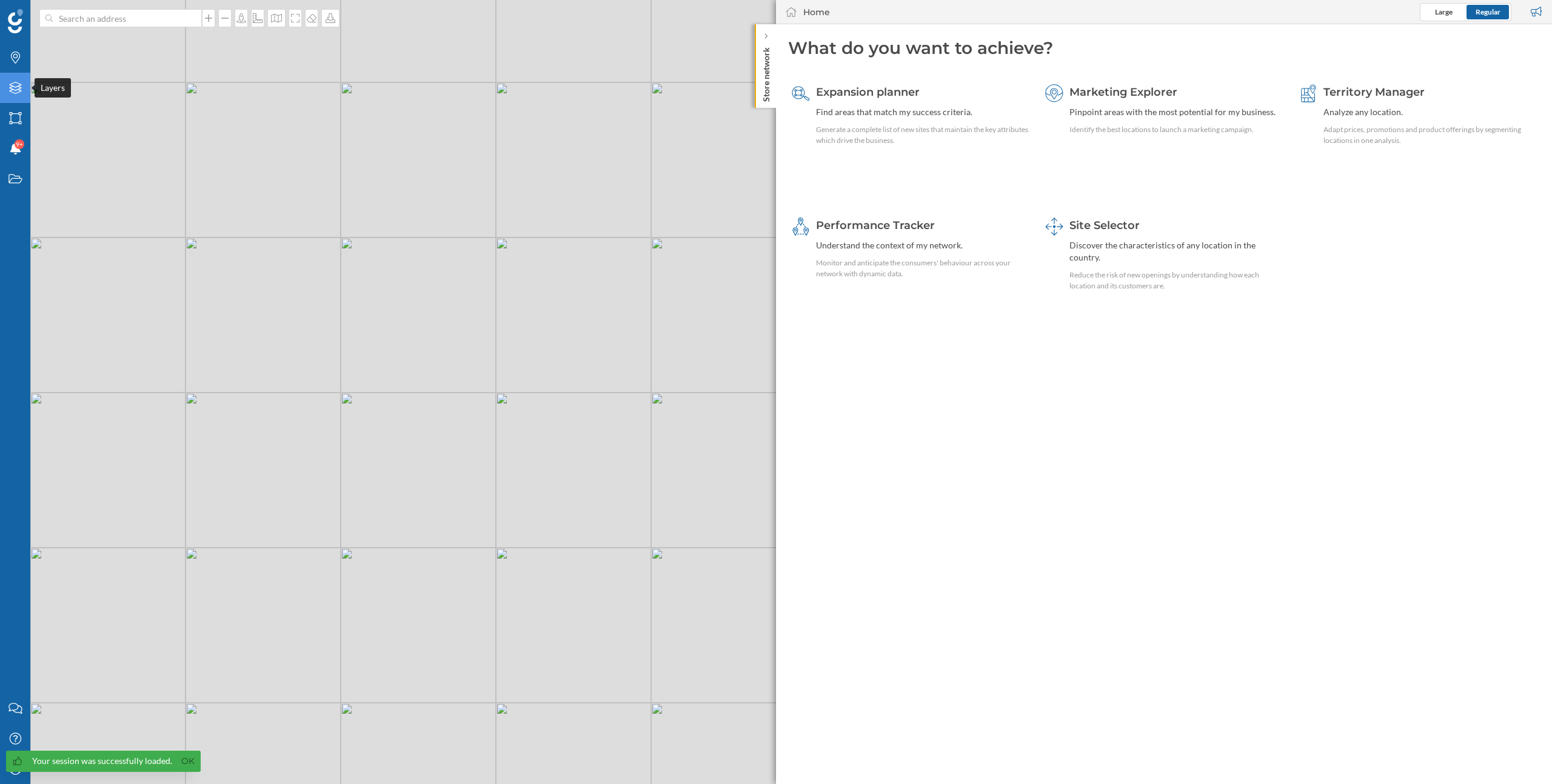
click at [13, 90] on icon "Layers" at bounding box center [15, 88] width 15 height 12
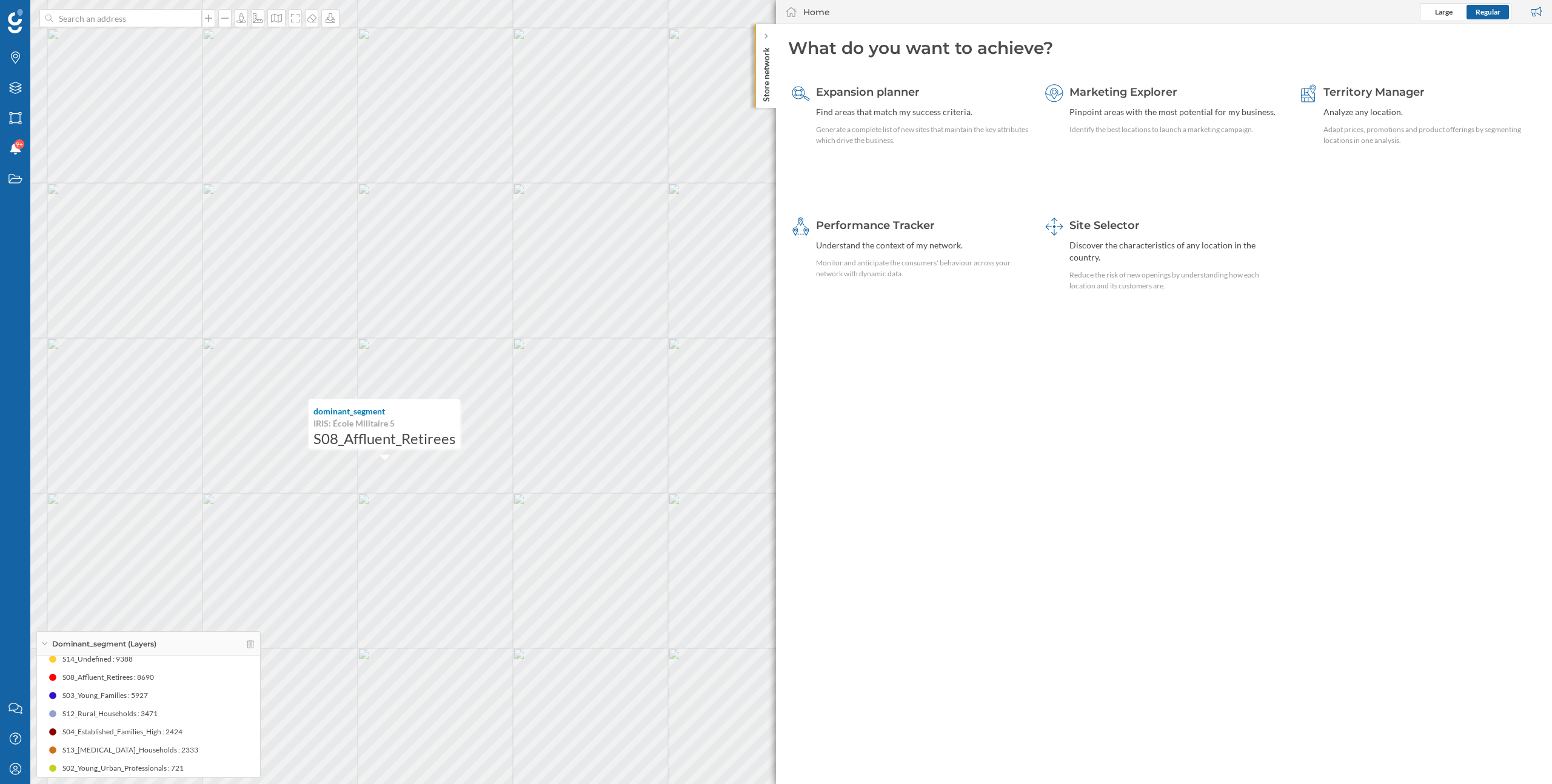
scroll to position [31, 0]
click at [17, 90] on icon "Layers" at bounding box center [15, 88] width 15 height 12
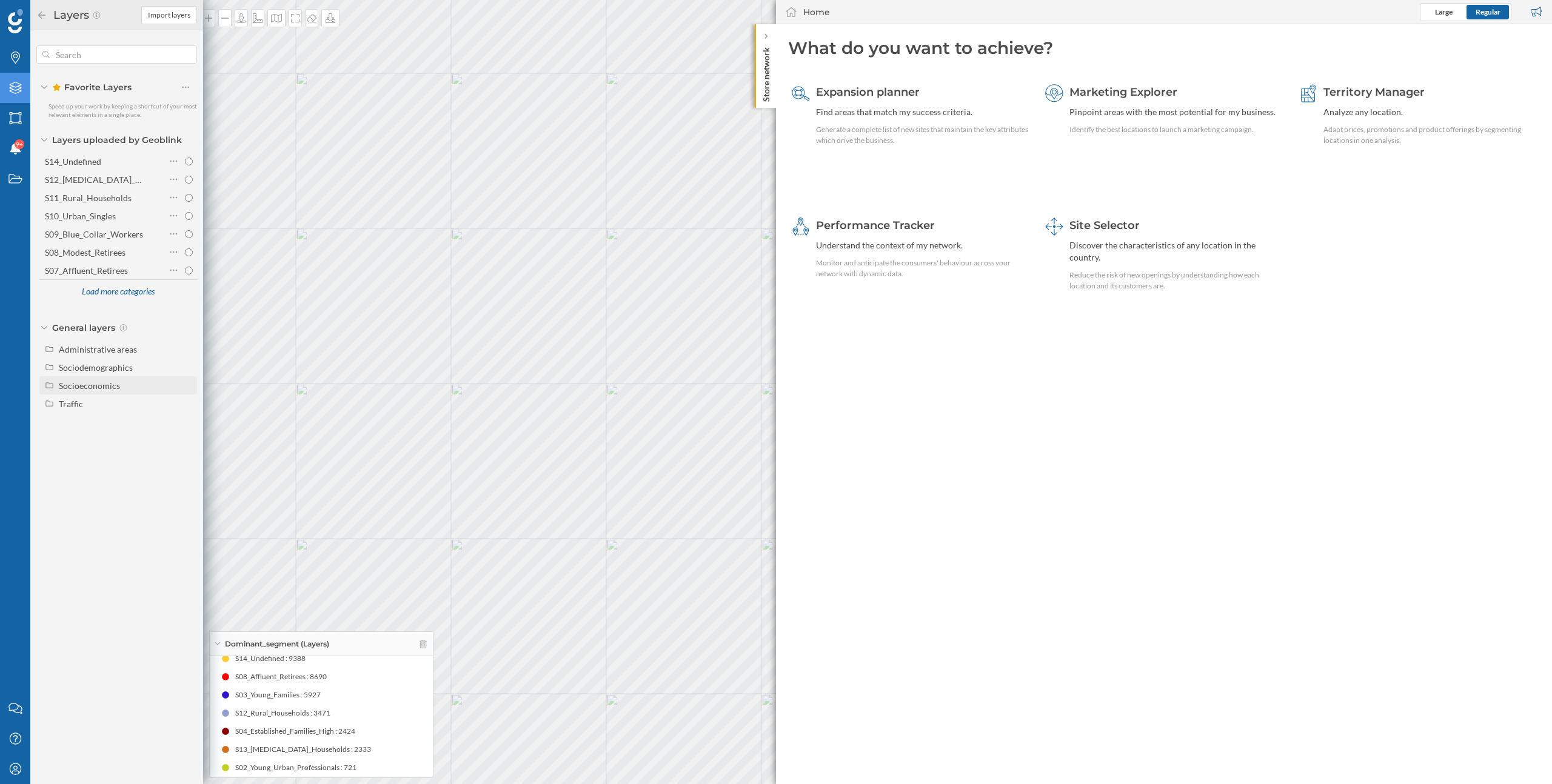
click at [112, 386] on div "Socioeconomics" at bounding box center [89, 386] width 61 height 11
click at [106, 427] on div "Disposable income by household" at bounding box center [113, 425] width 100 height 25
click at [185, 427] on input "Disposable income by household" at bounding box center [189, 425] width 8 height 8
radio input "true"
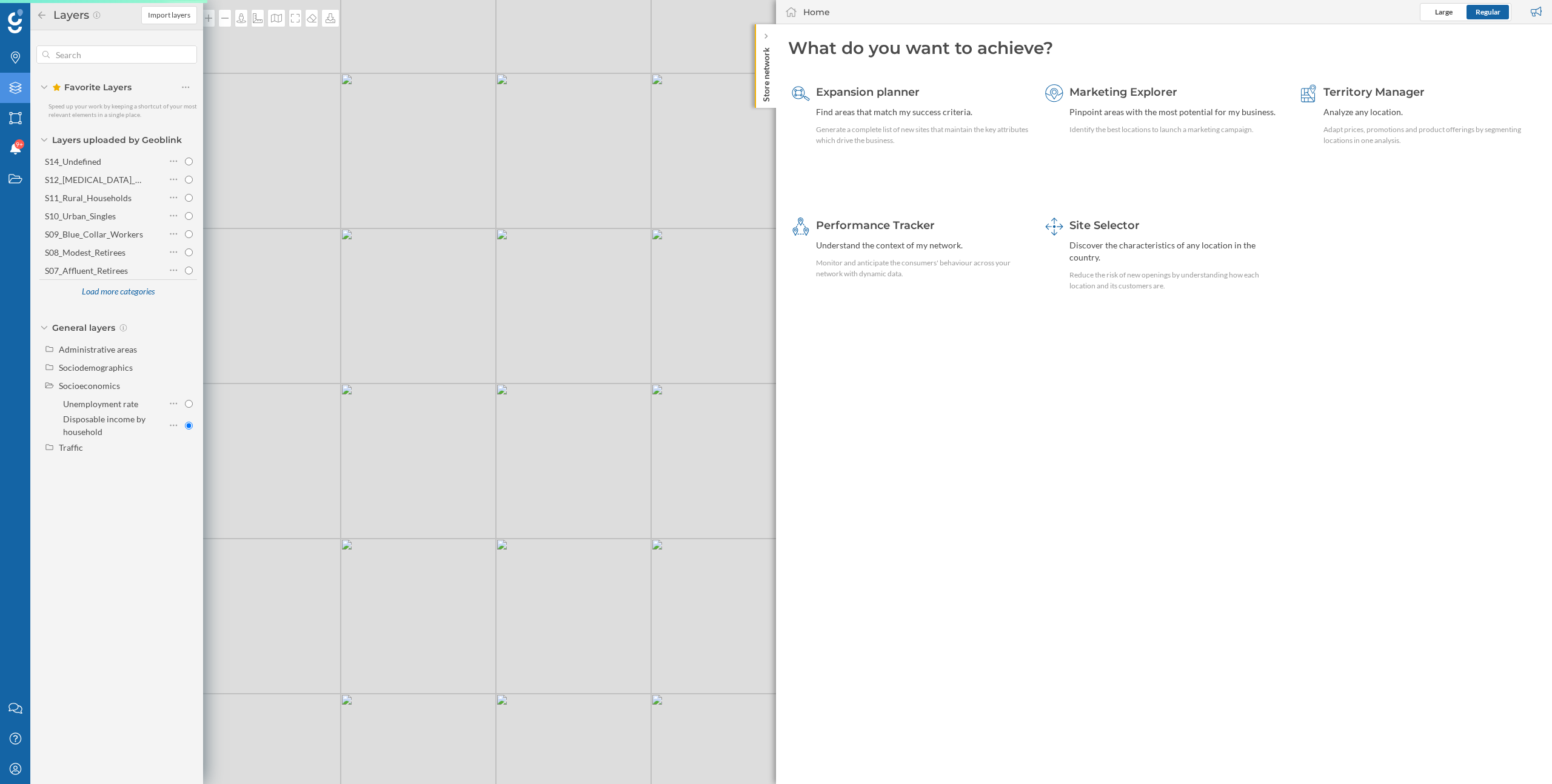
drag, startPoint x: 395, startPoint y: 547, endPoint x: 484, endPoint y: 545, distance: 89.0
click at [484, 545] on div "© Mapbox © OpenStreetMap Improve this map" at bounding box center [776, 392] width 1552 height 784
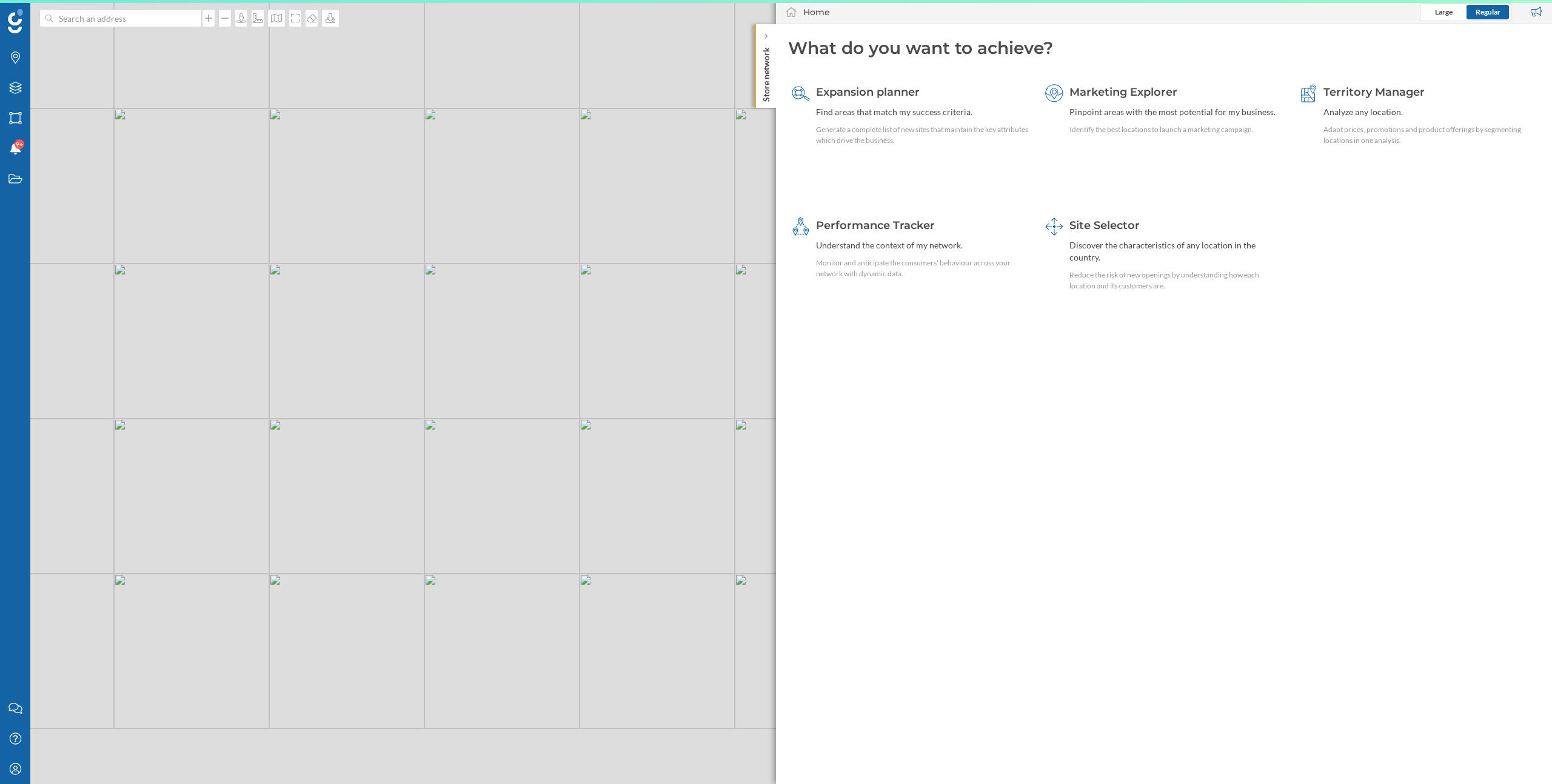
drag, startPoint x: 486, startPoint y: 548, endPoint x: 477, endPoint y: 438, distance: 110.4
click at [477, 438] on div "© Mapbox © OpenStreetMap Improve this map" at bounding box center [776, 392] width 1552 height 784
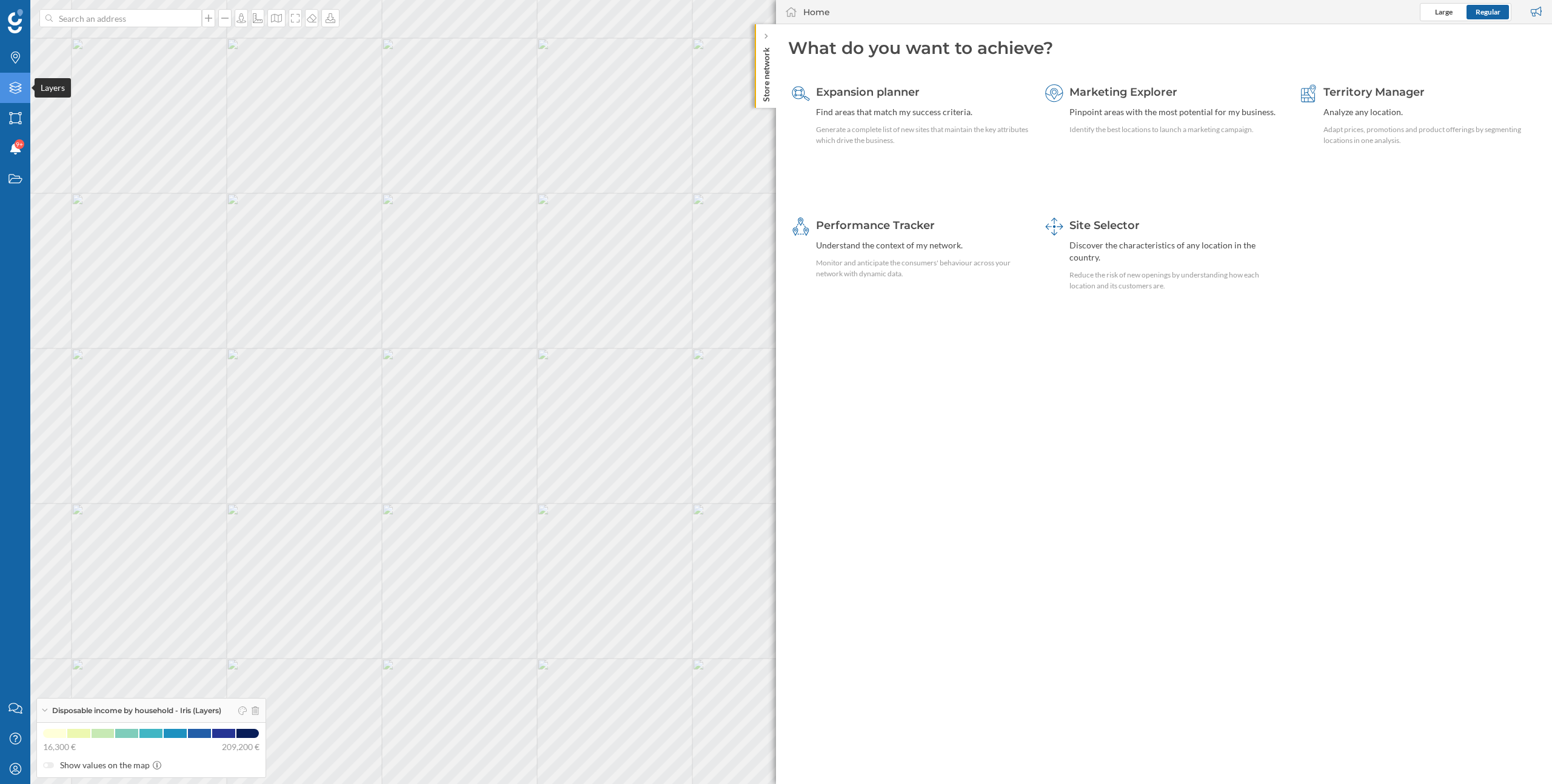
click at [15, 88] on icon "Layers" at bounding box center [15, 88] width 15 height 12
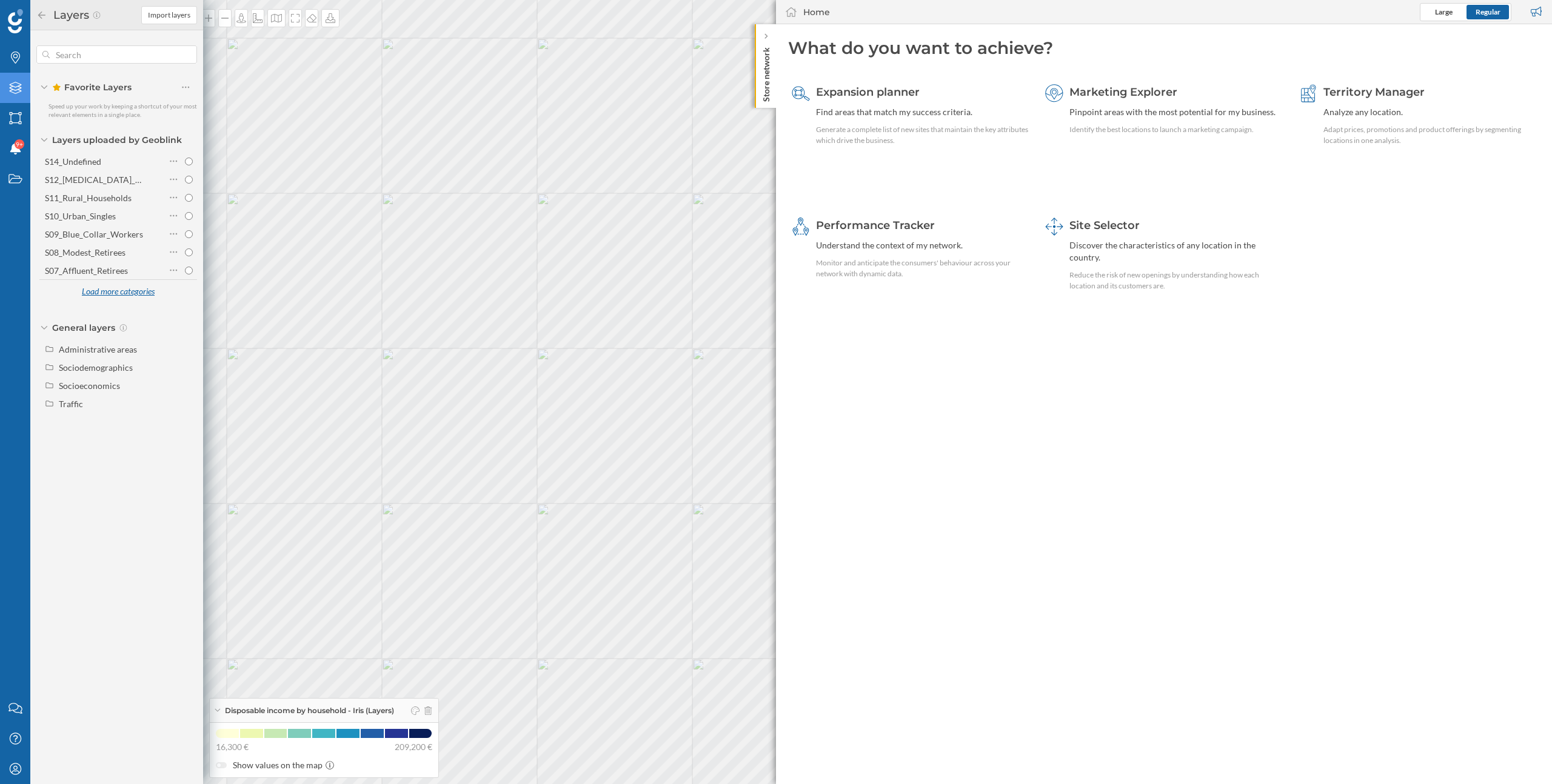
click at [100, 293] on div "Load more categories" at bounding box center [117, 292] width 88 height 18
click at [125, 414] on div "Load more categories" at bounding box center [117, 419] width 88 height 18
click at [125, 414] on div "dominant_segment" at bounding box center [95, 416] width 101 height 13
click at [185, 414] on input "dominant_segment" at bounding box center [189, 416] width 8 height 8
radio input "true"
